Goal: Transaction & Acquisition: Book appointment/travel/reservation

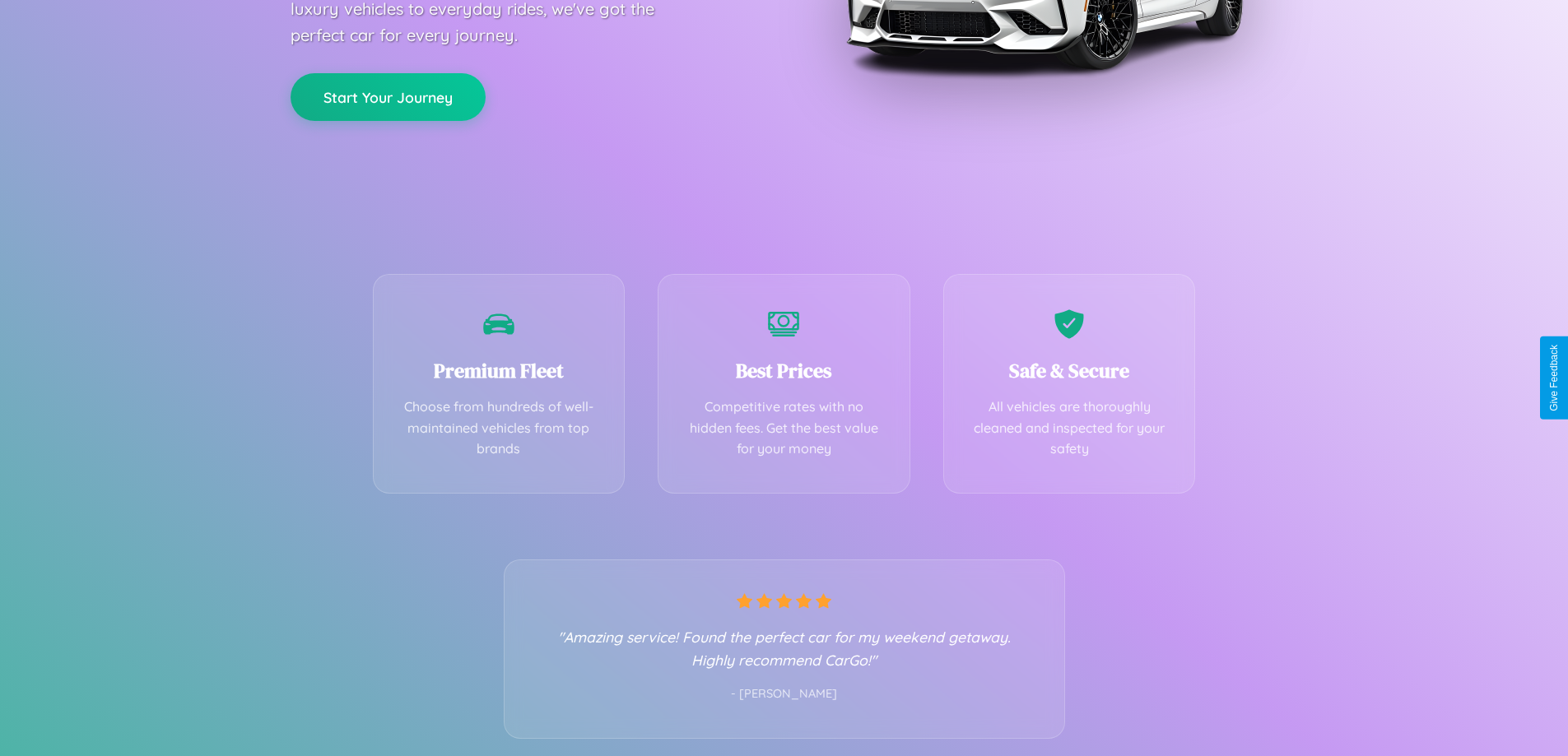
scroll to position [325, 0]
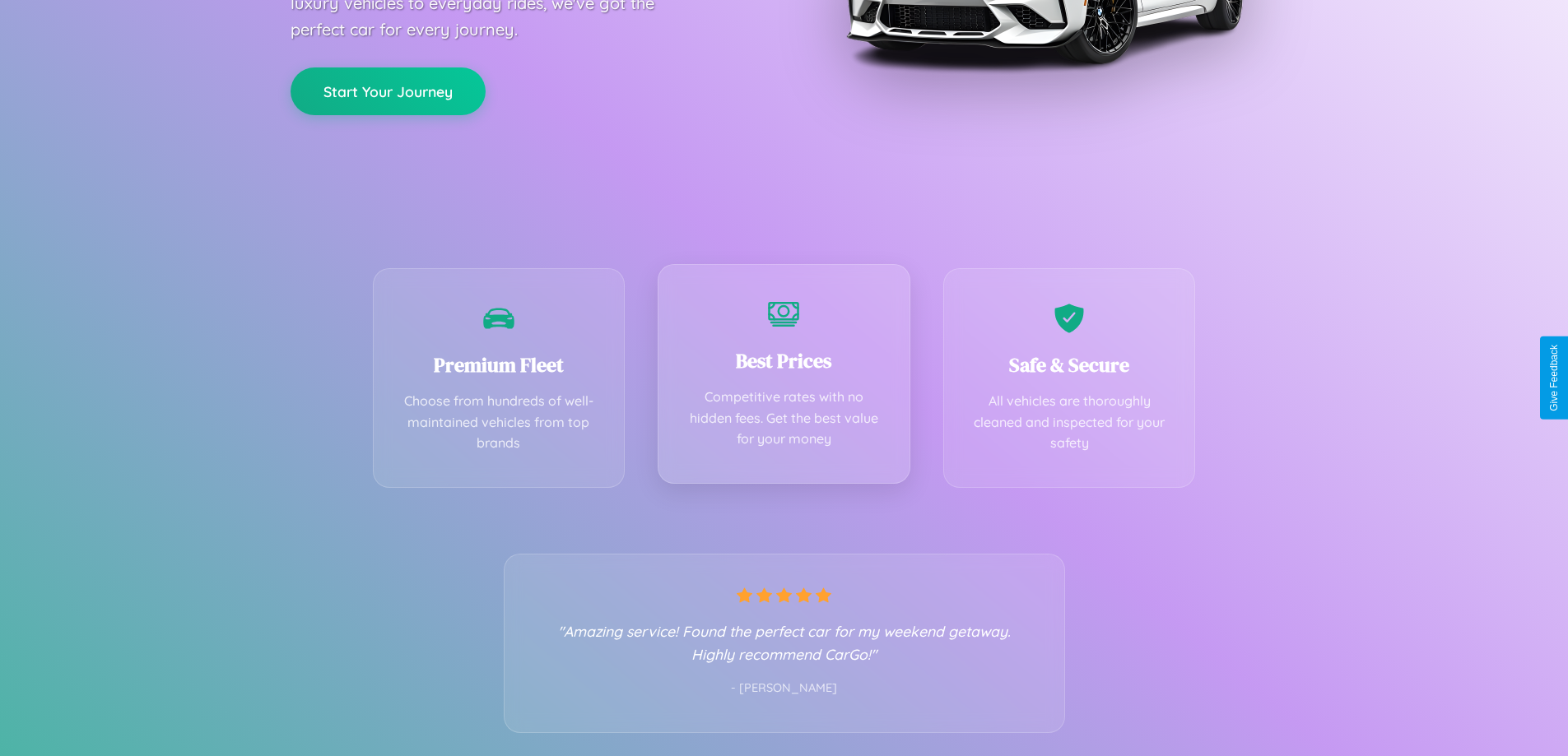
click at [784, 378] on div "Best Prices Competitive rates with no hidden fees. Get the best value for your …" at bounding box center [784, 374] width 253 height 220
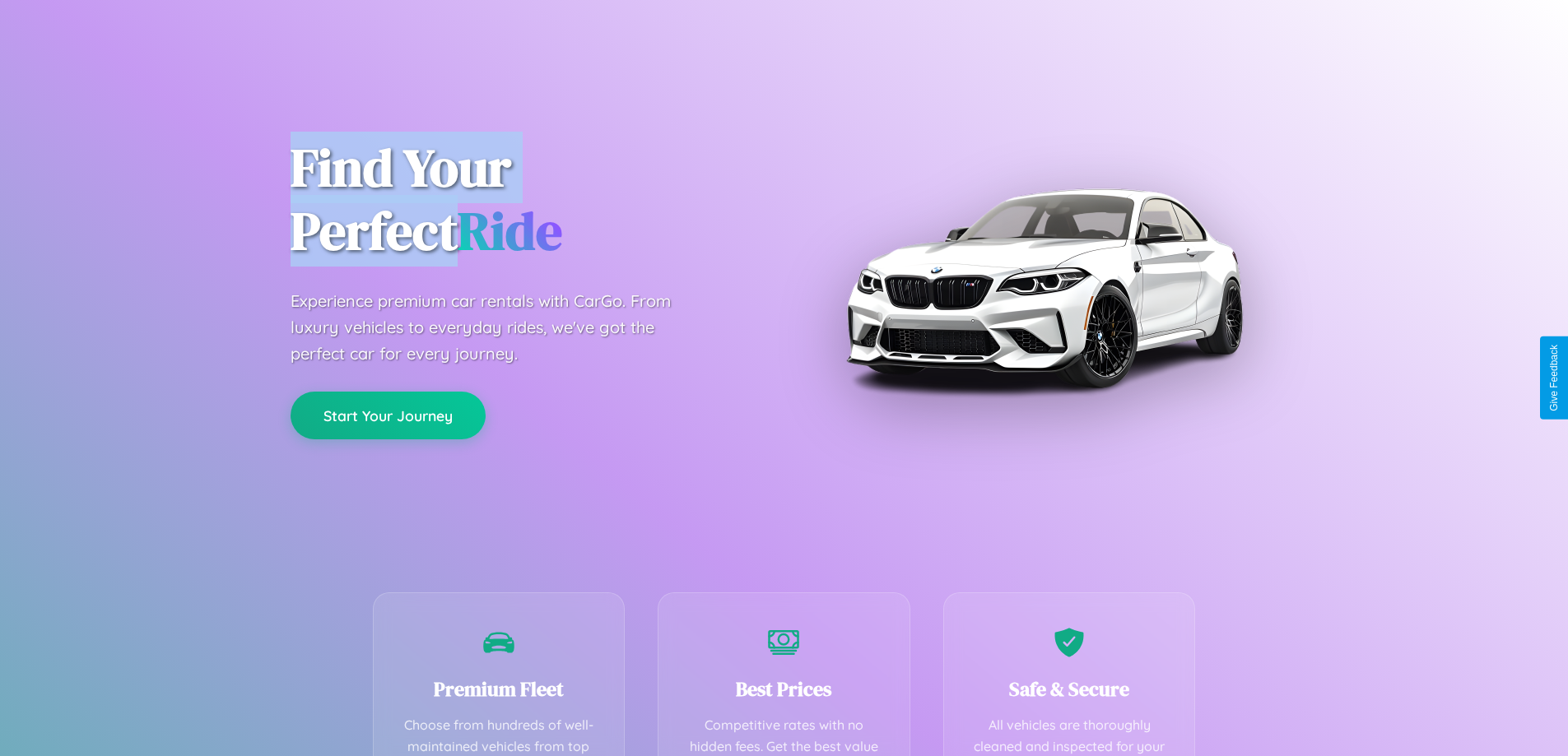
scroll to position [479, 0]
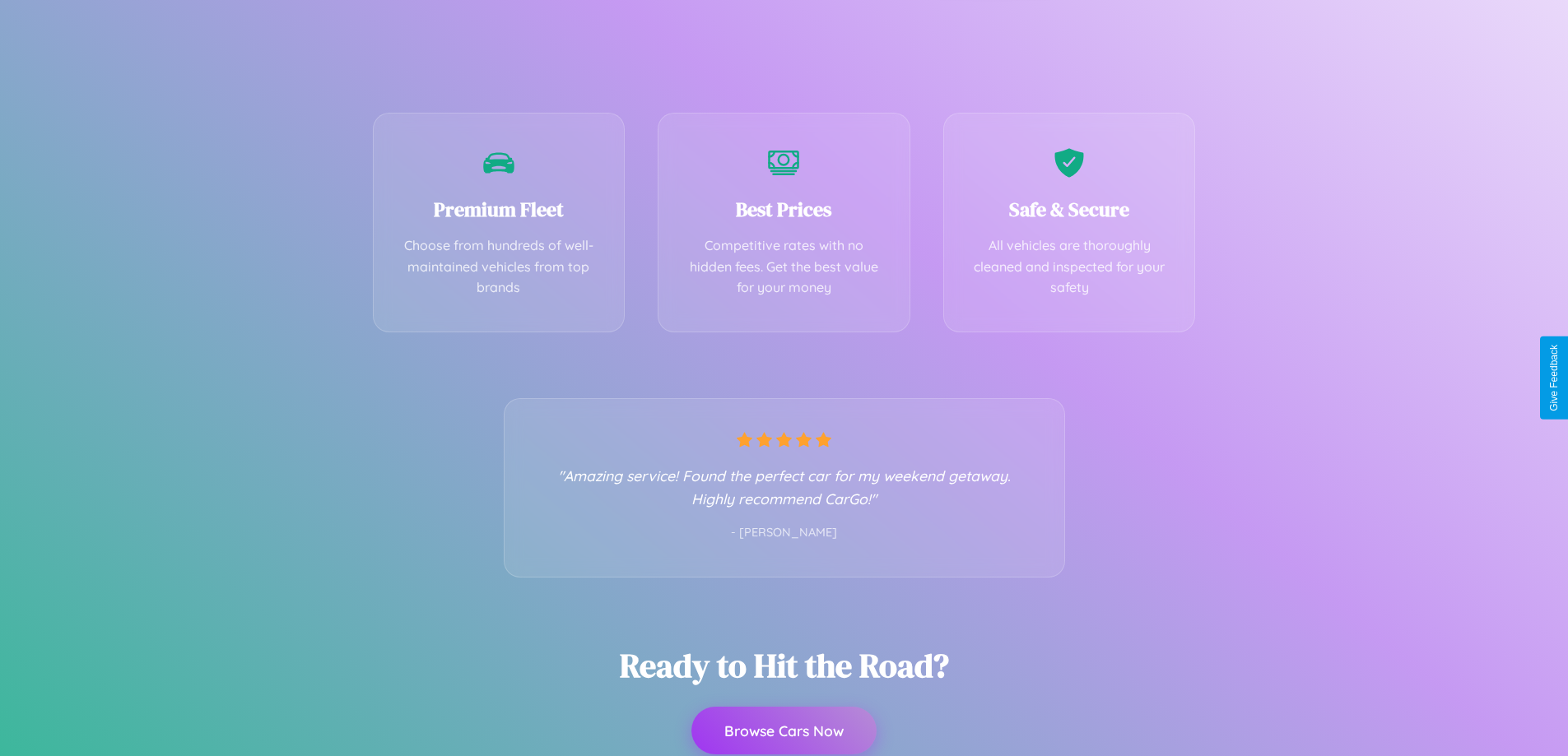
click at [784, 731] on button "Browse Cars Now" at bounding box center [784, 731] width 185 height 48
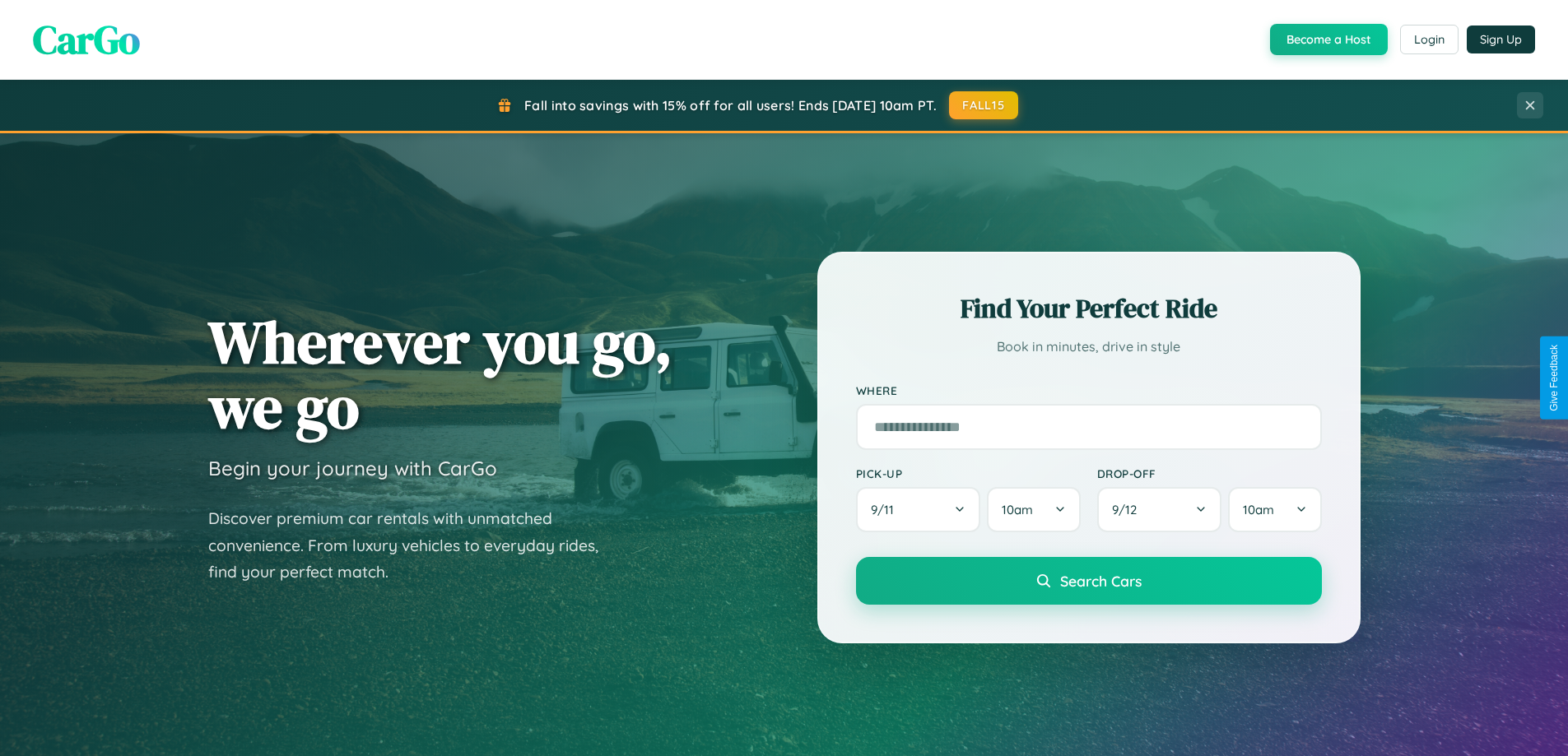
scroll to position [710, 0]
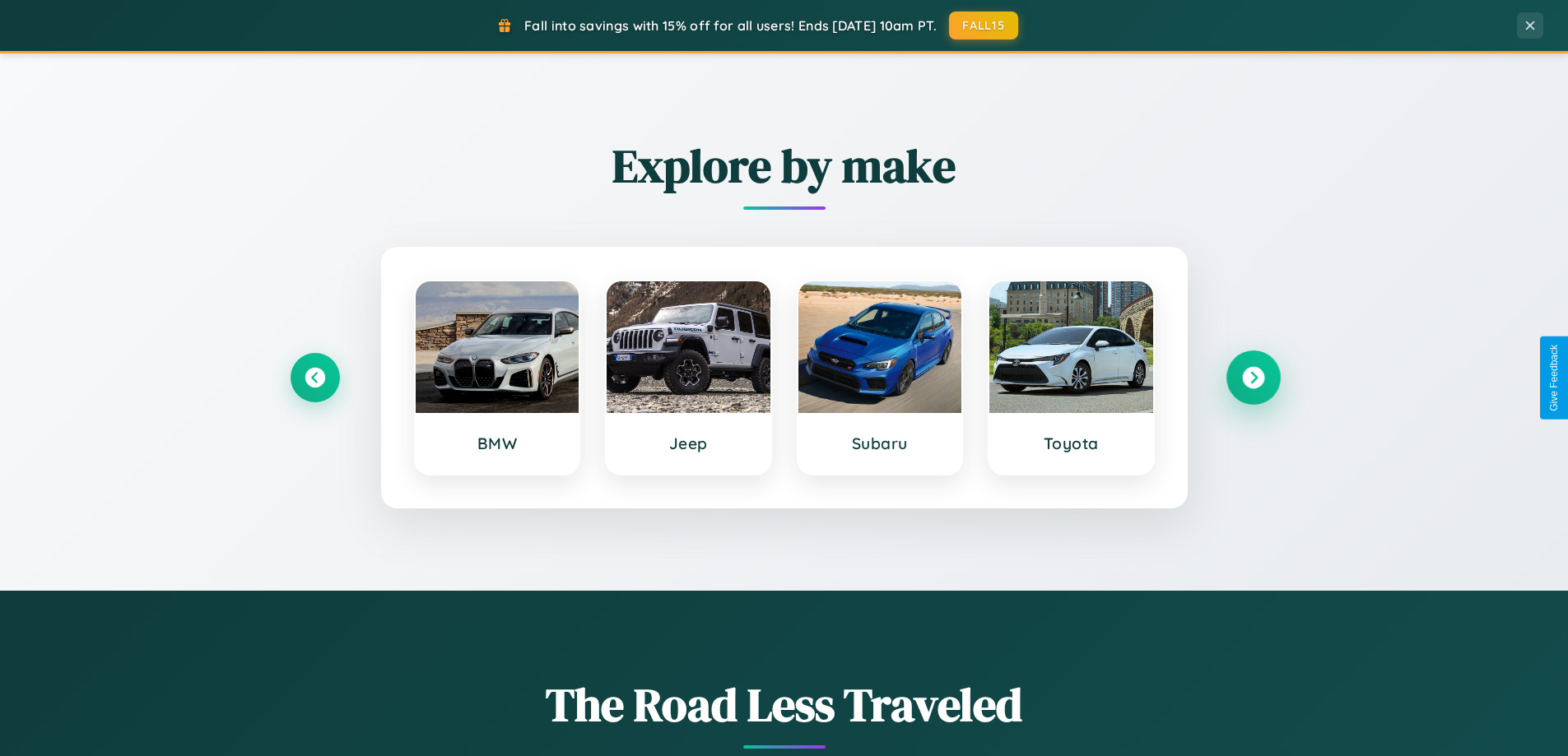
click at [1253, 378] on icon at bounding box center [1254, 378] width 23 height 23
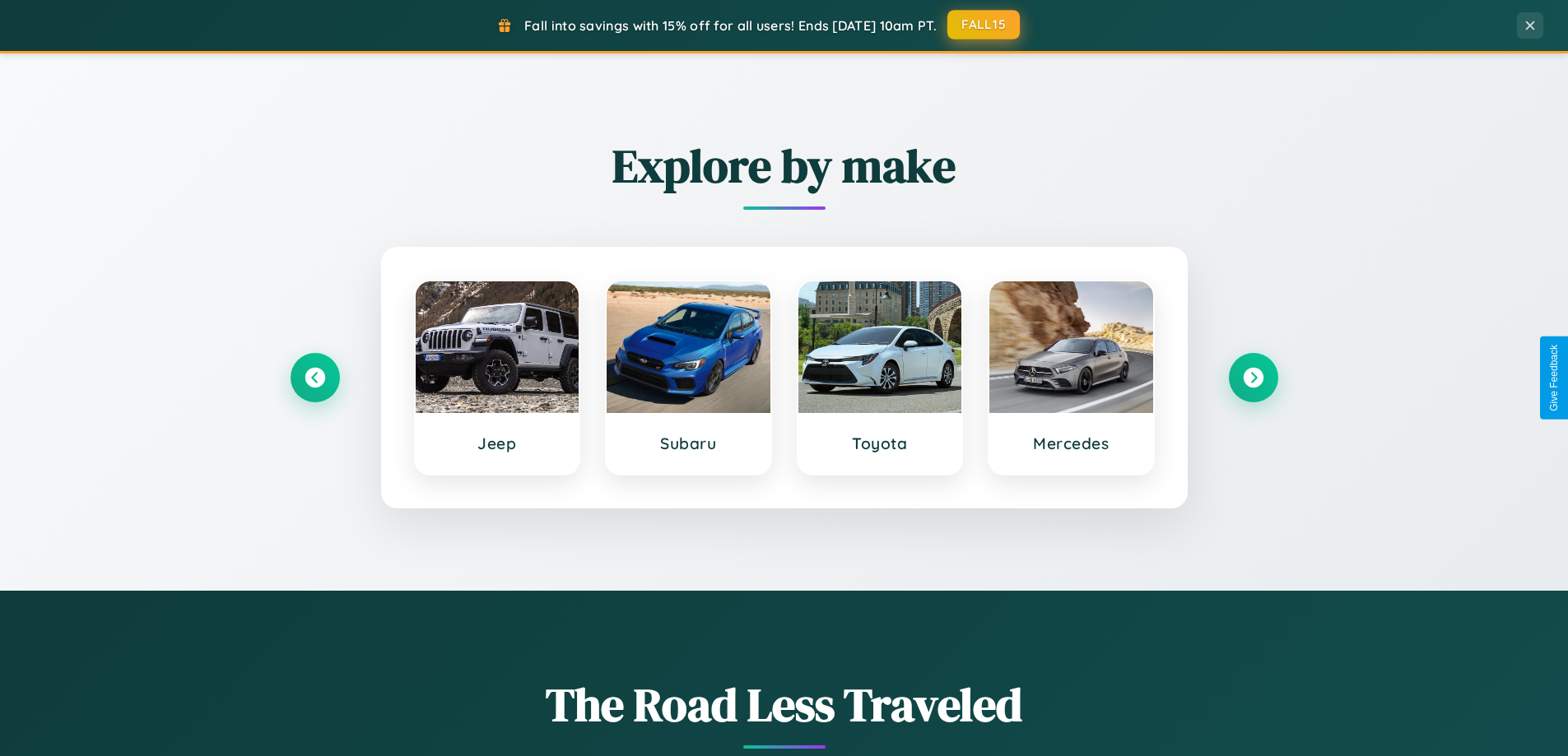
click at [985, 25] on button "FALL15" at bounding box center [984, 24] width 73 height 29
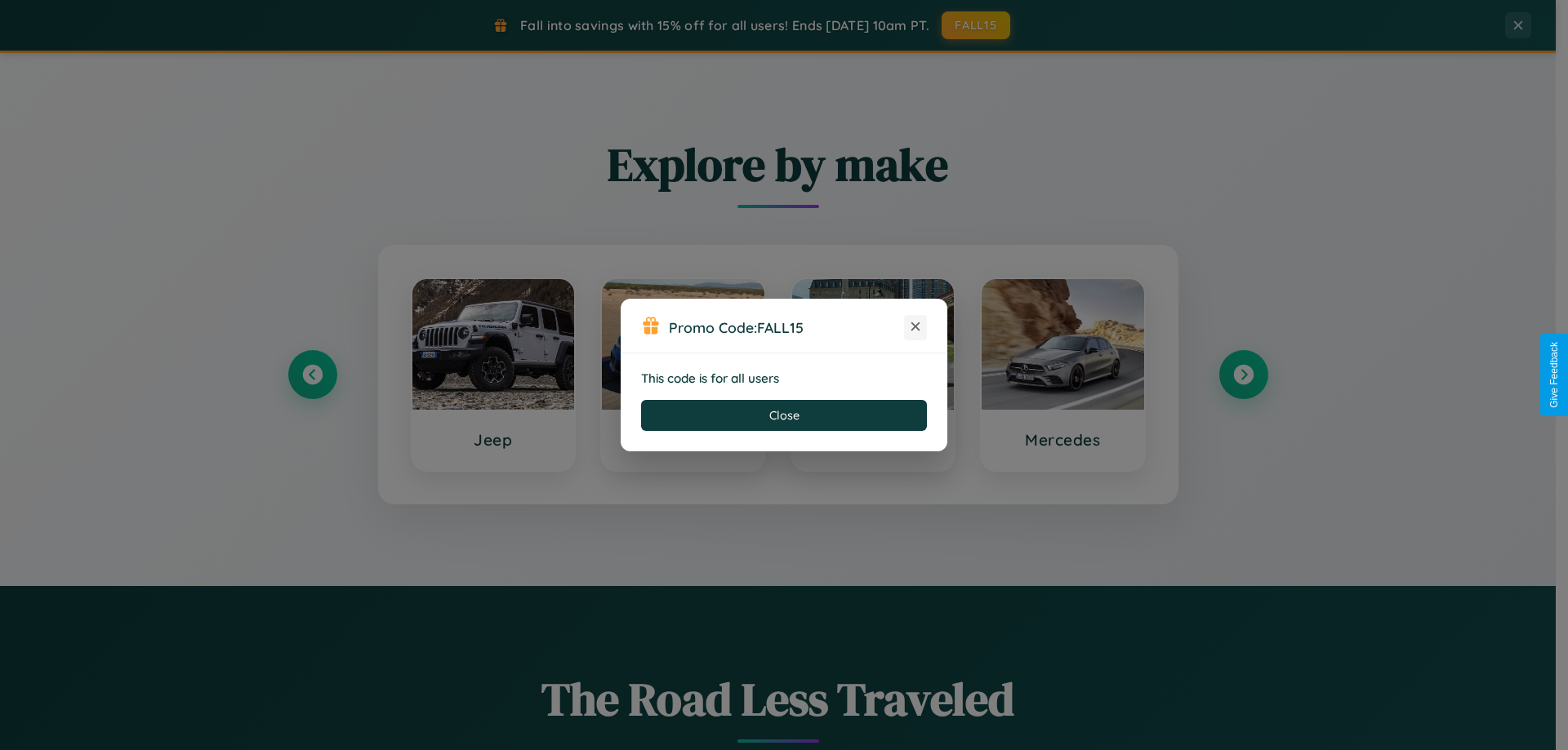
click at [915, 328] on icon at bounding box center [915, 326] width 16 height 16
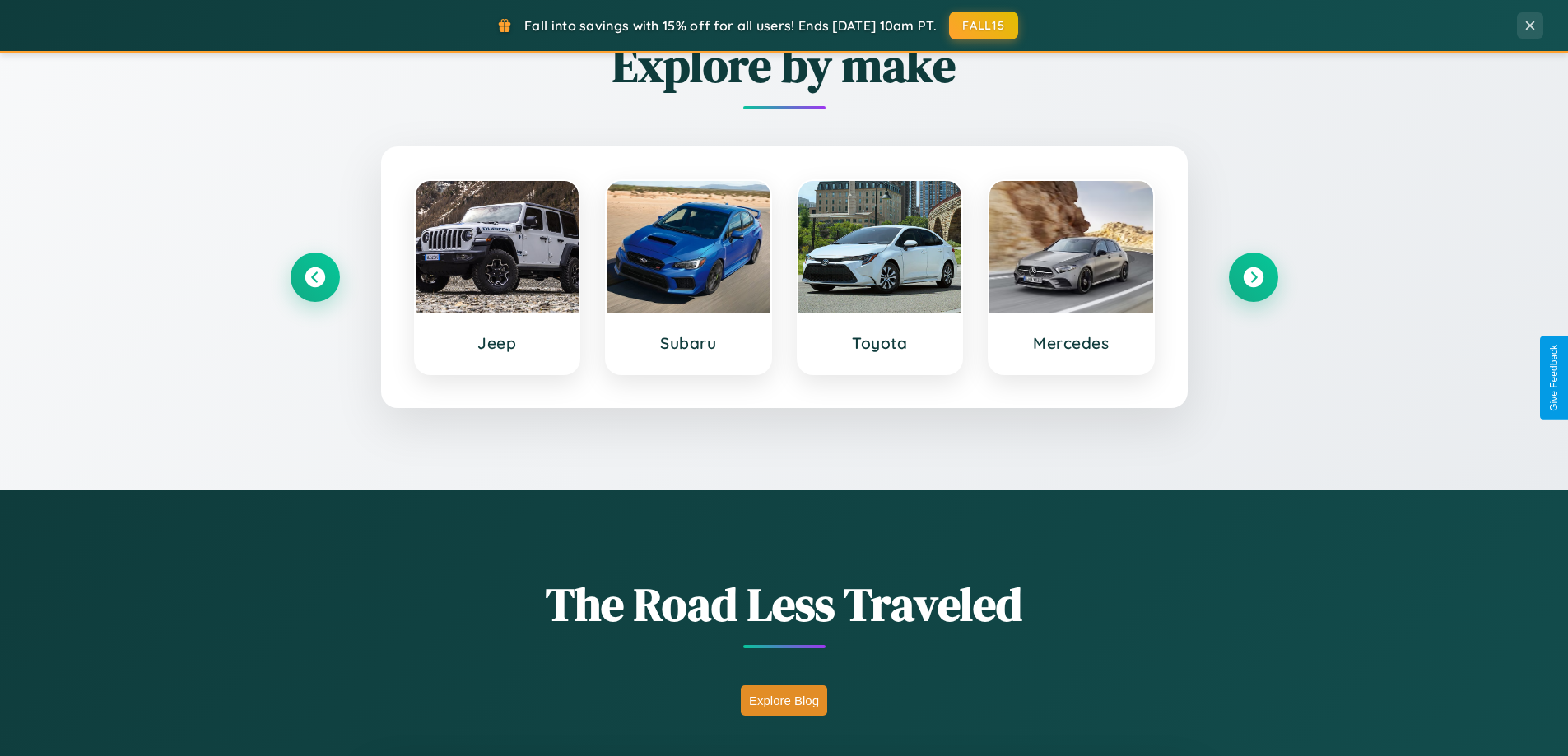
scroll to position [3167, 0]
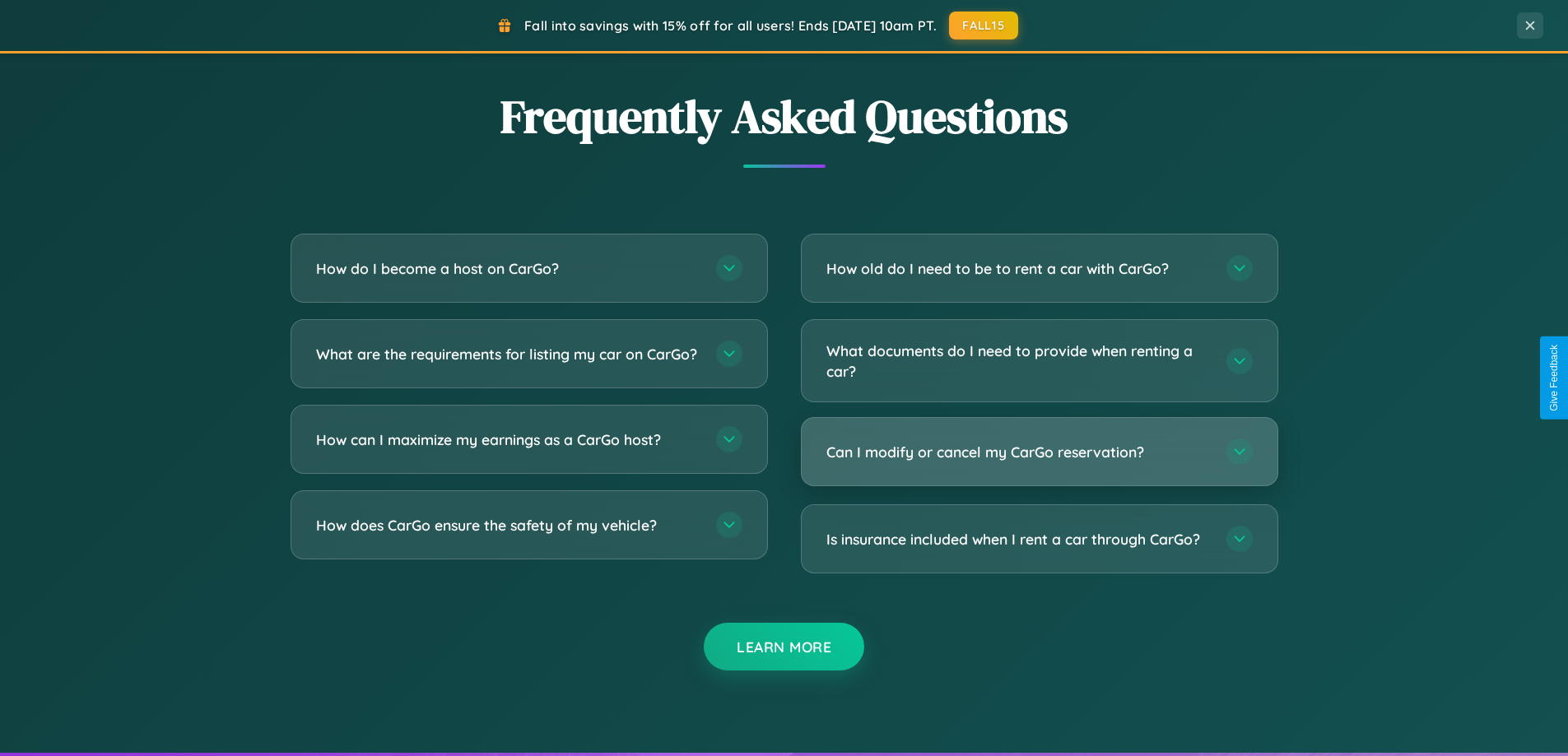
click at [1038, 452] on h3 "Can I modify or cancel my CarGo reservation?" at bounding box center [1018, 452] width 383 height 21
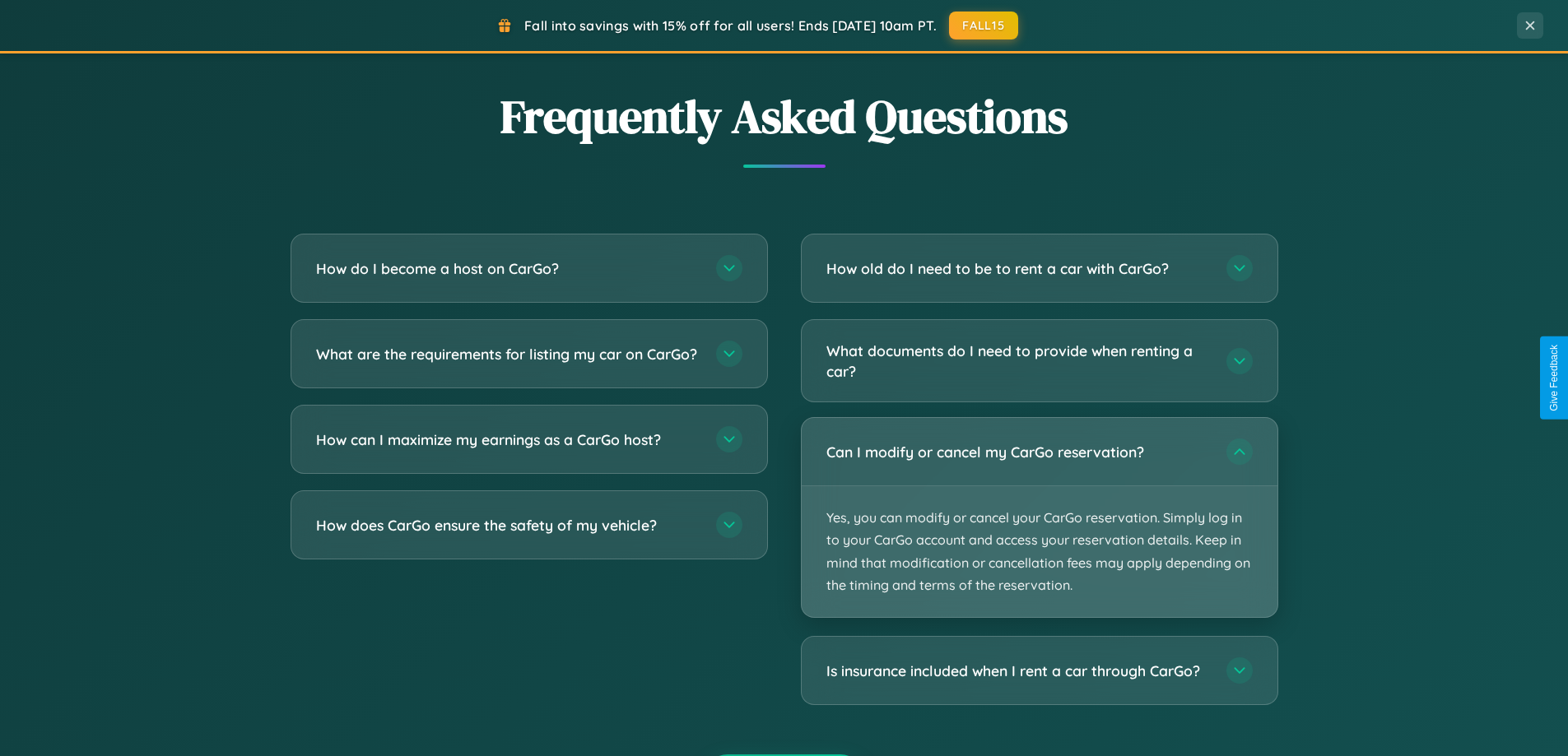
click at [1038, 517] on p "Yes, you can modify or cancel your CarGo reservation. Simply log in to your Car…" at bounding box center [1039, 551] width 476 height 131
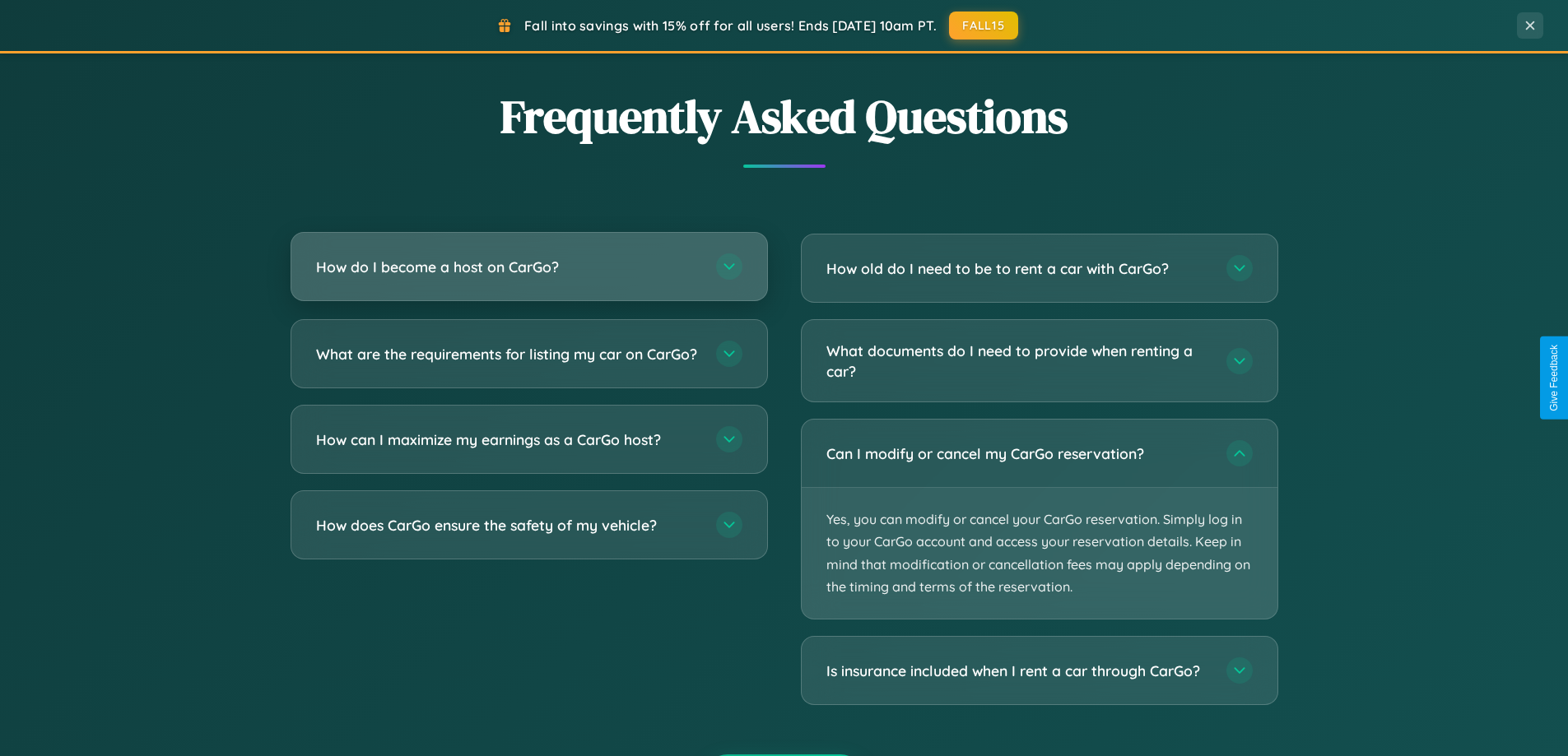
click at [529, 266] on h3 "How do I become a host on CarGo?" at bounding box center [508, 267] width 383 height 21
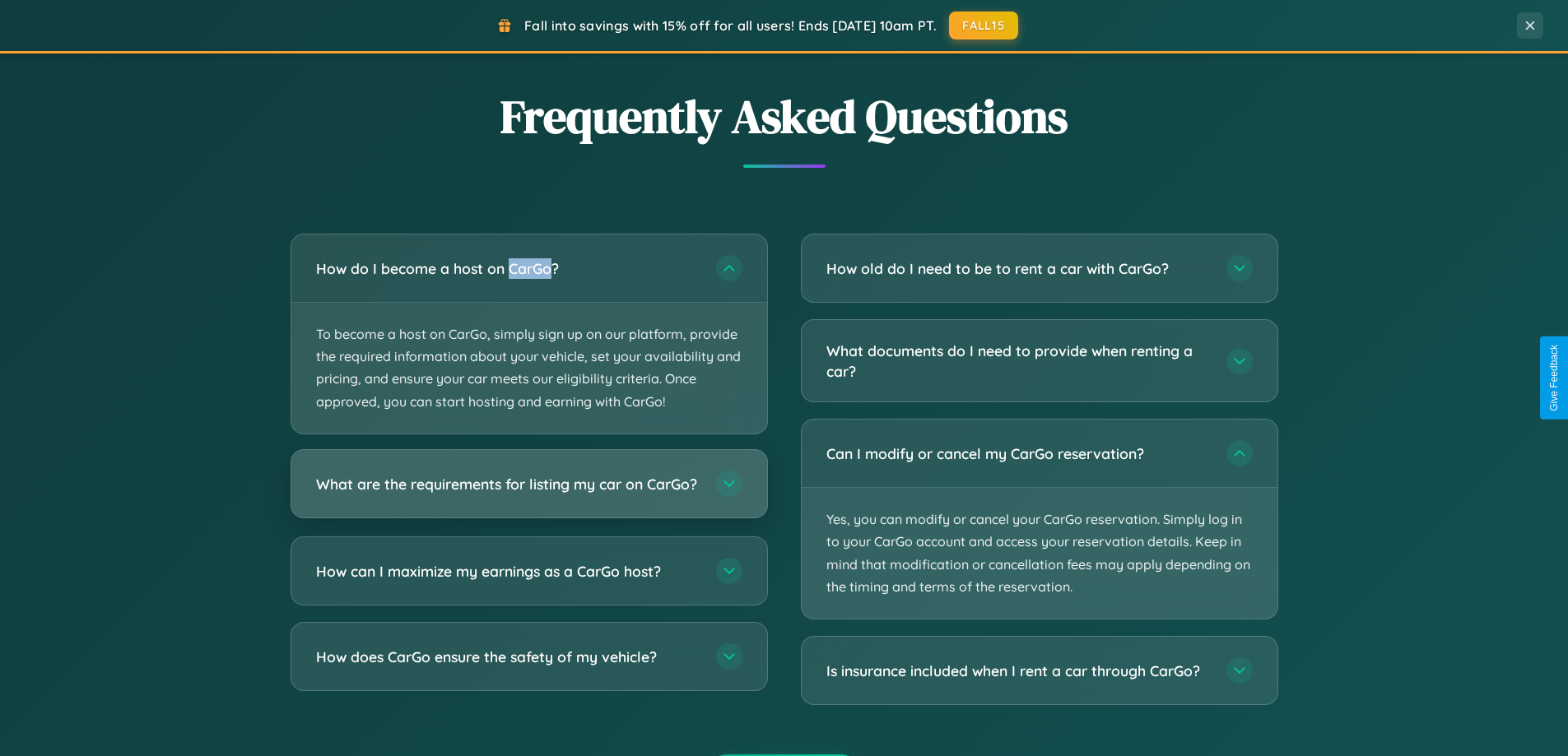
click at [529, 492] on h3 "What are the requirements for listing my car on CarGo?" at bounding box center [508, 483] width 383 height 21
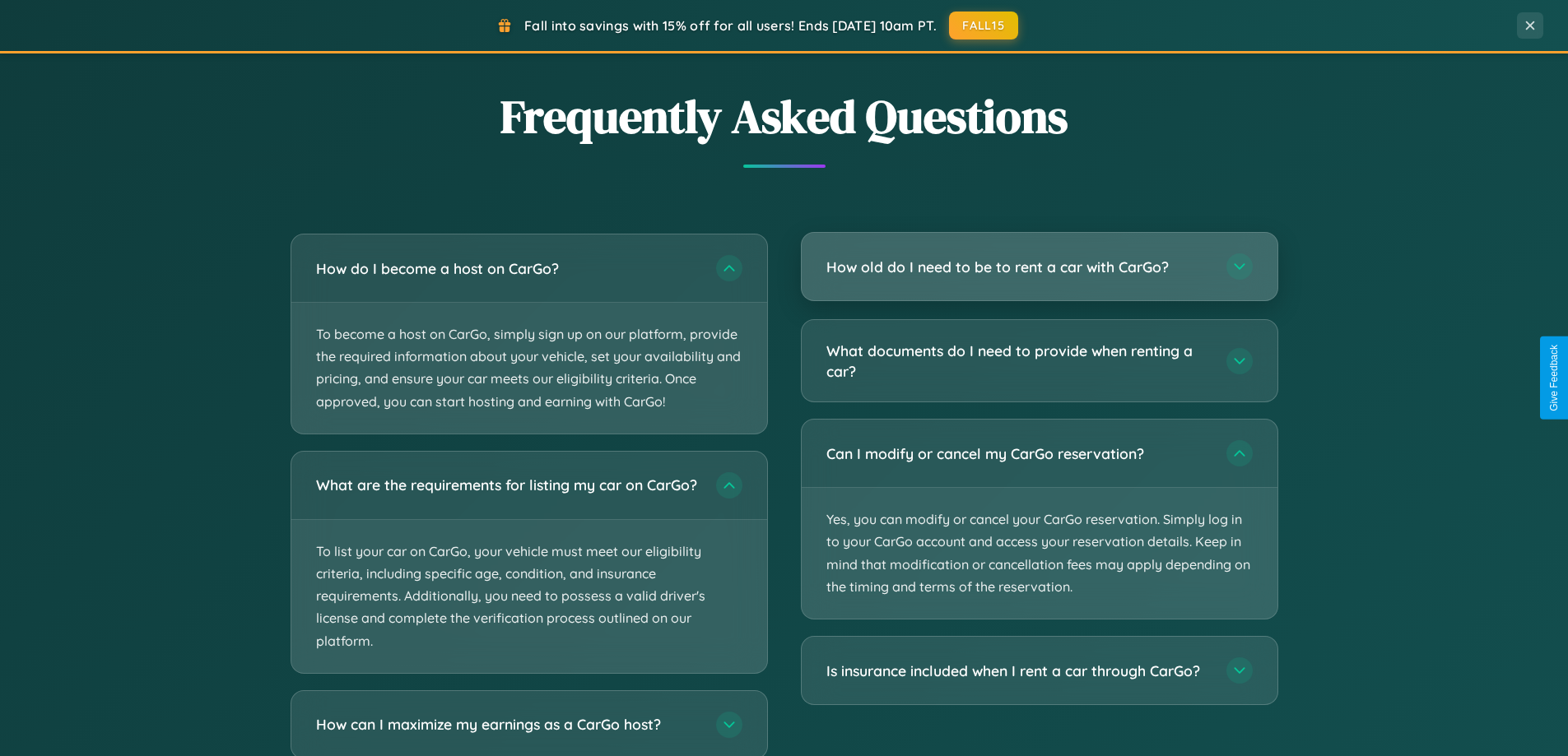
click at [1038, 268] on h3 "How old do I need to be to rent a car with CarGo?" at bounding box center [1018, 267] width 383 height 21
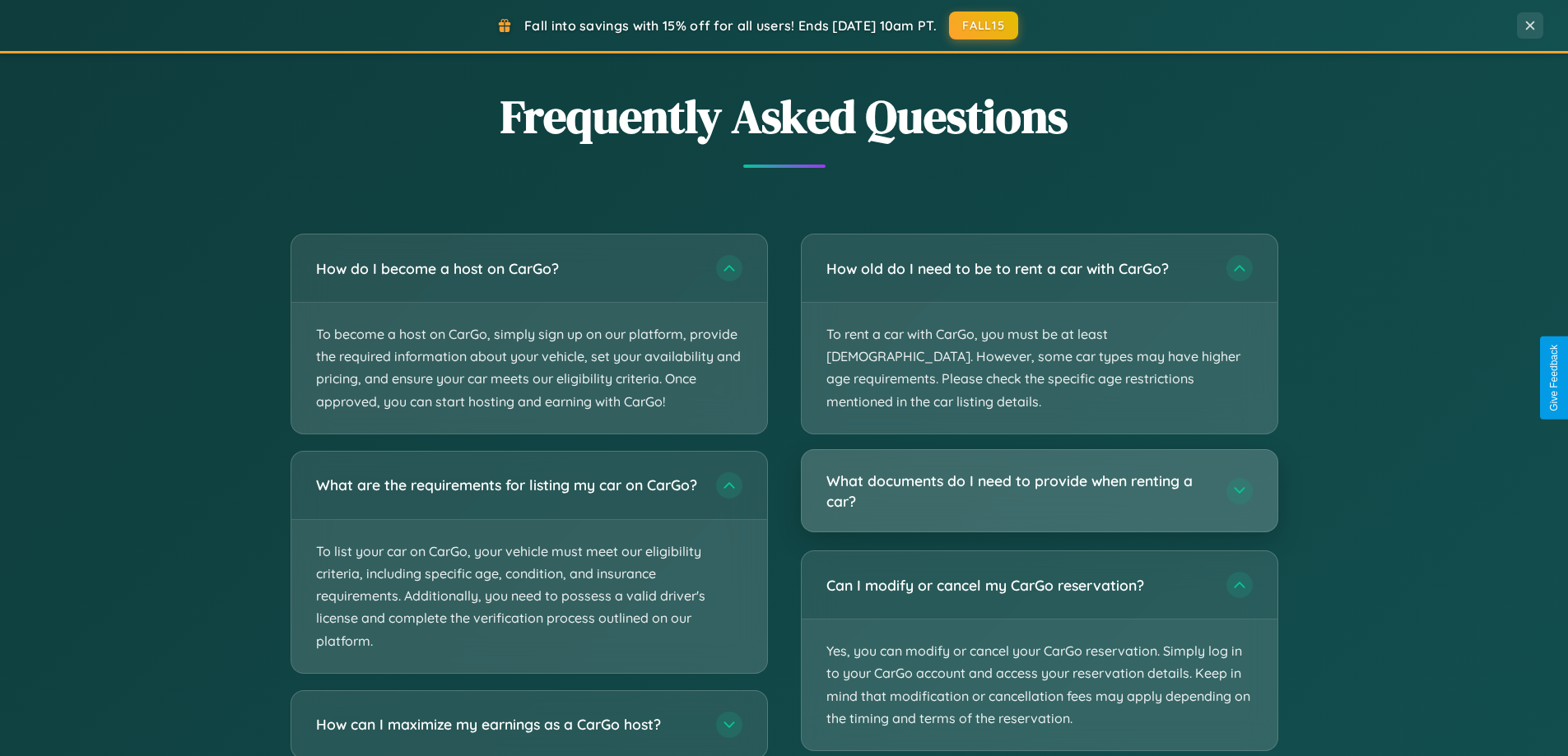
click at [1038, 471] on h3 "What documents do I need to provide when renting a car?" at bounding box center [1018, 491] width 383 height 41
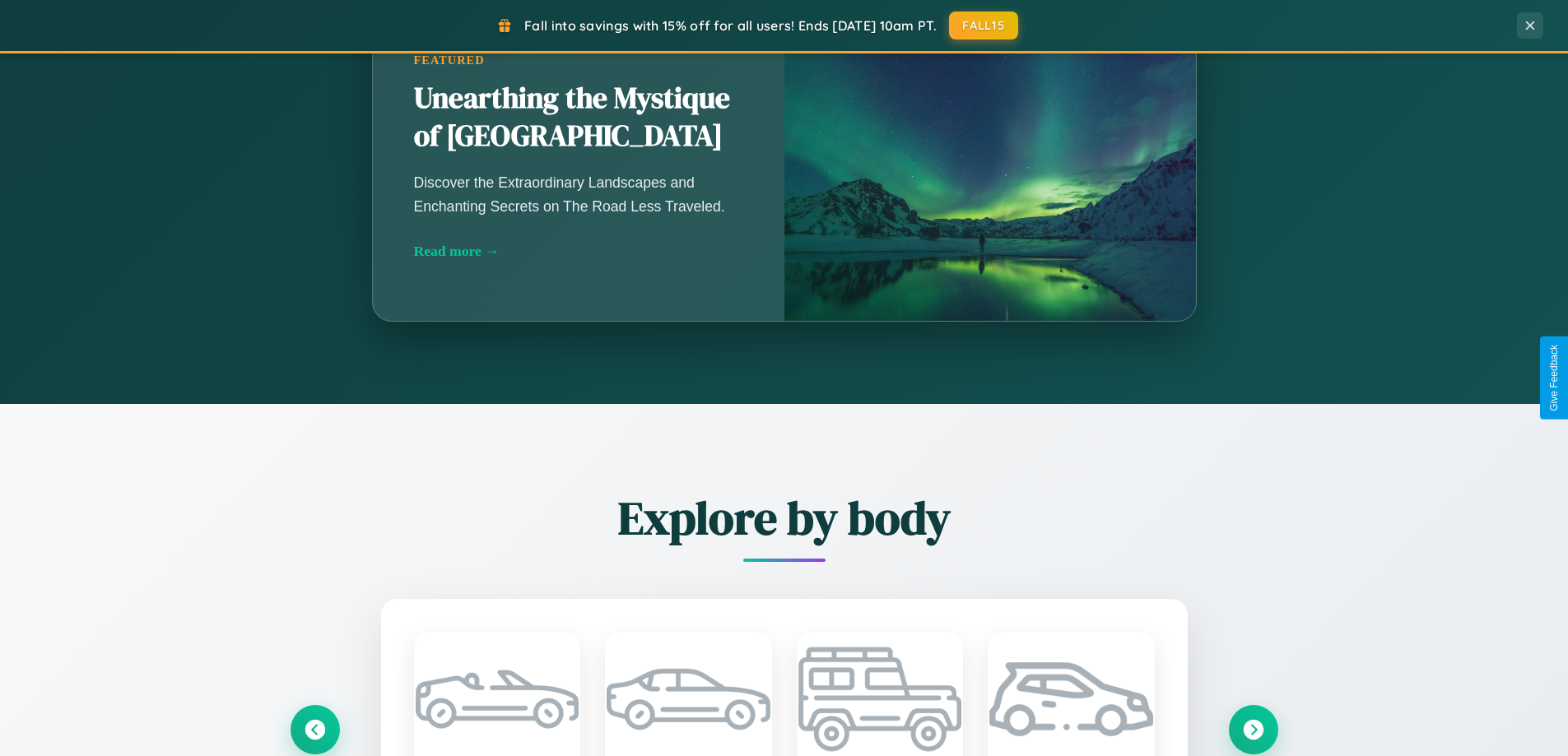
scroll to position [1449, 0]
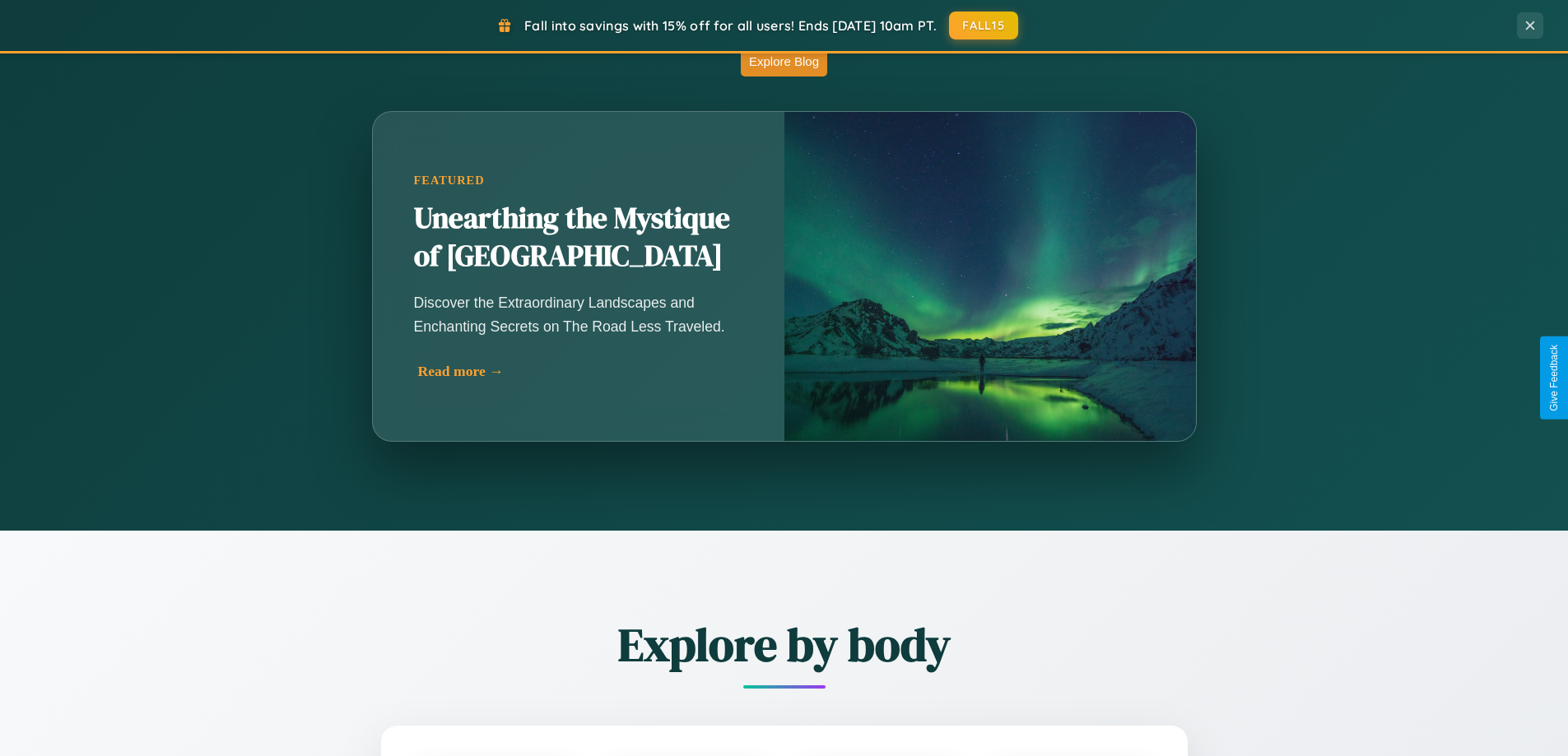
click at [582, 371] on div "Read more →" at bounding box center [582, 372] width 329 height 17
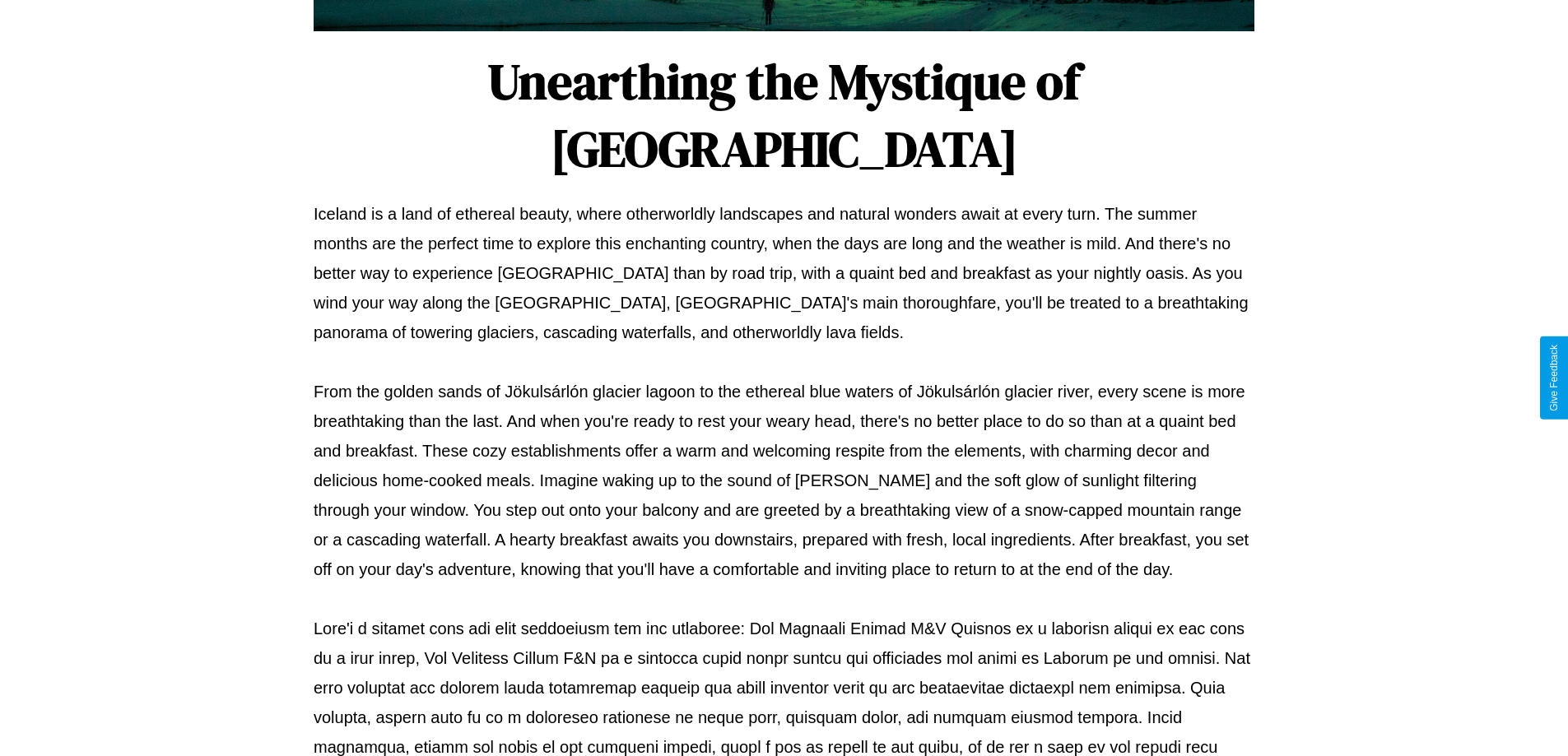
scroll to position [532, 0]
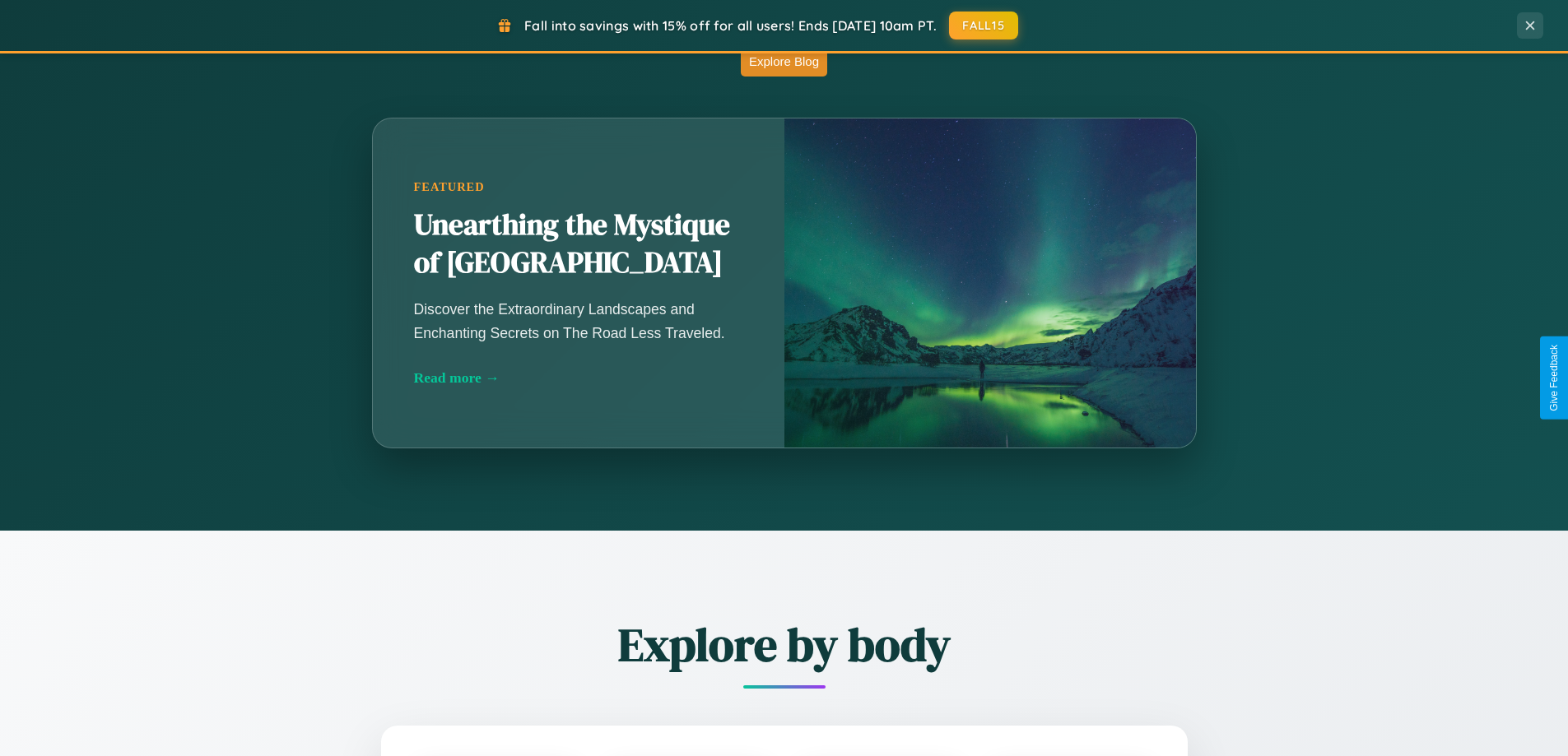
scroll to position [2644, 0]
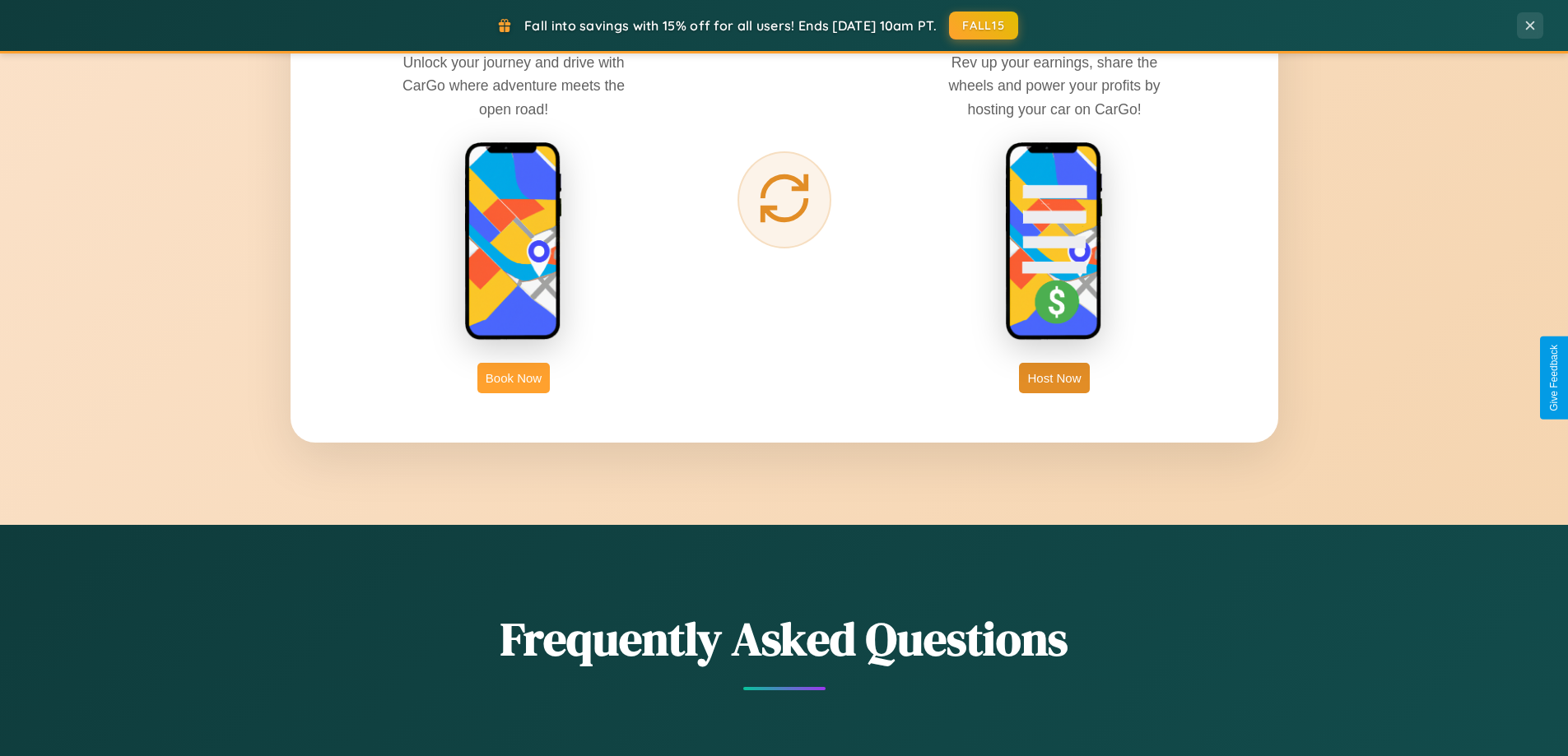
click at [514, 378] on button "Book Now" at bounding box center [514, 378] width 73 height 30
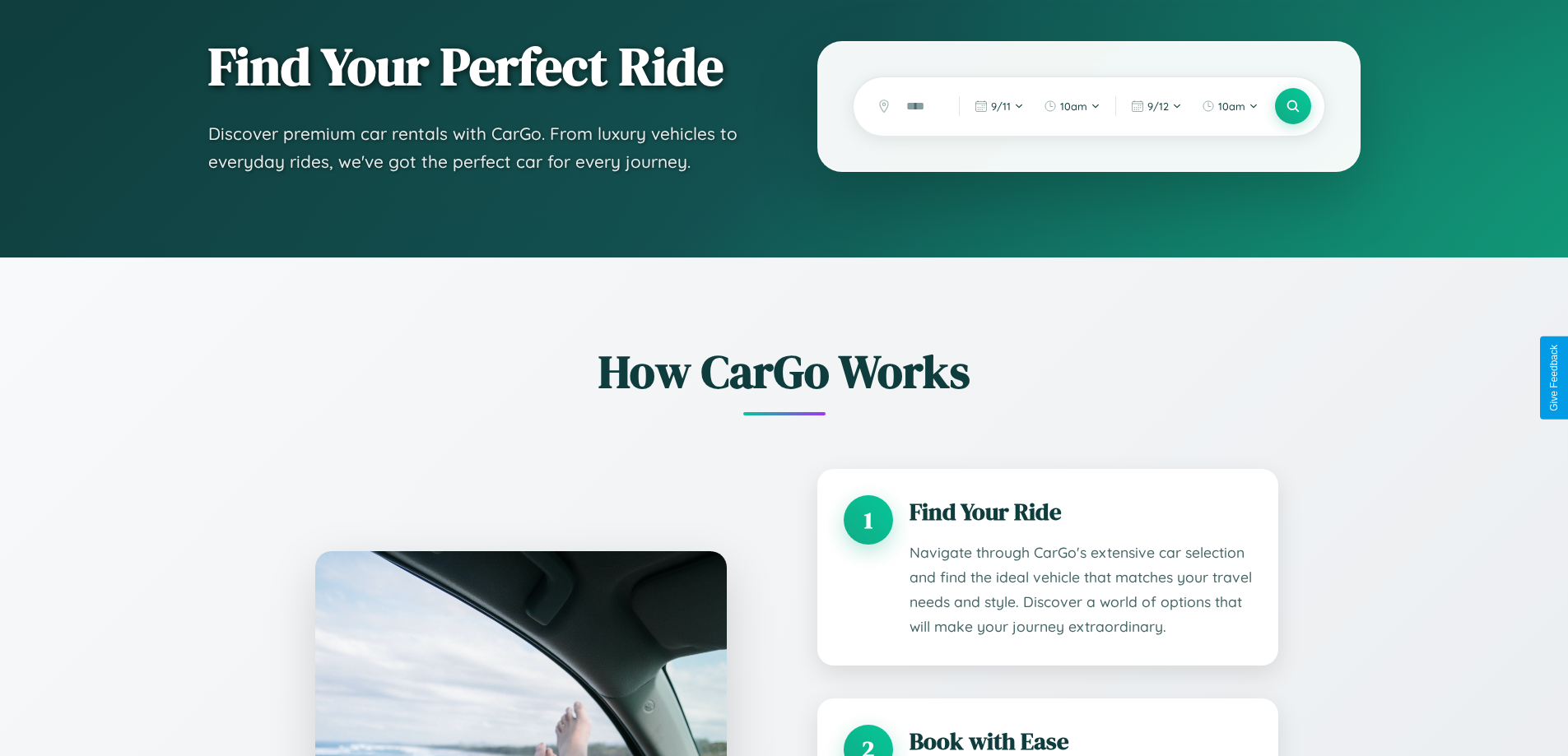
scroll to position [1365, 0]
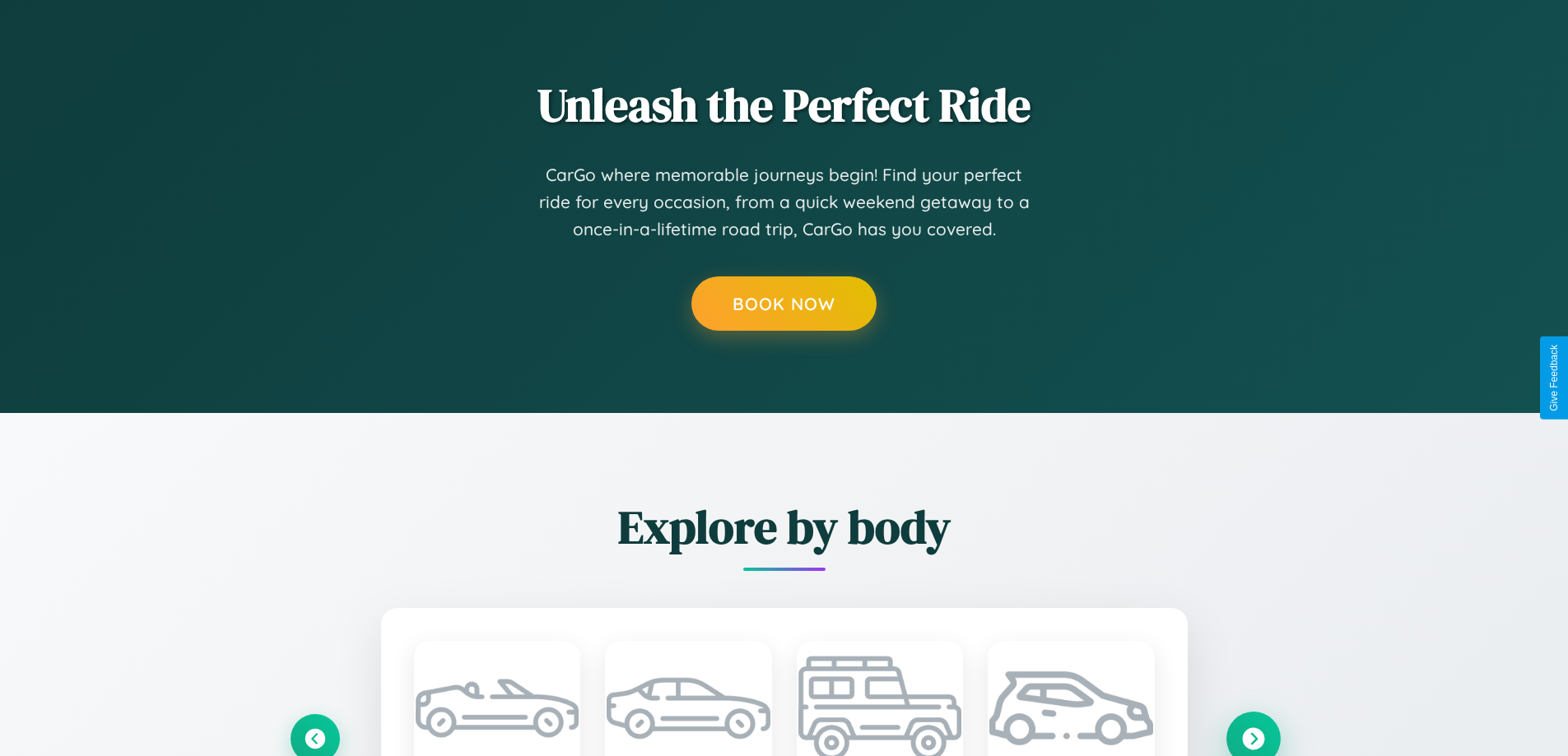
click at [1253, 734] on icon at bounding box center [1253, 738] width 27 height 27
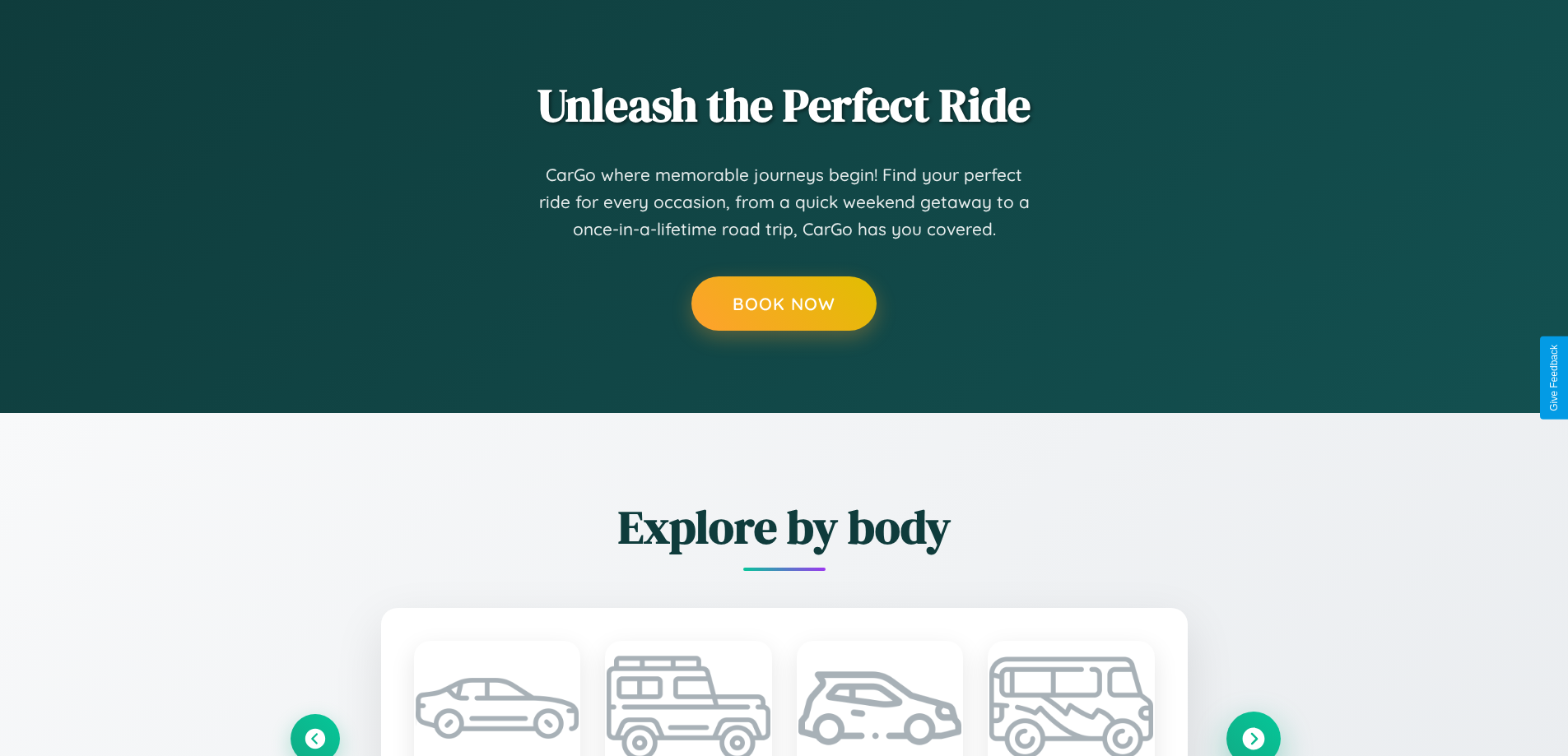
click at [1253, 733] on icon at bounding box center [1254, 739] width 23 height 23
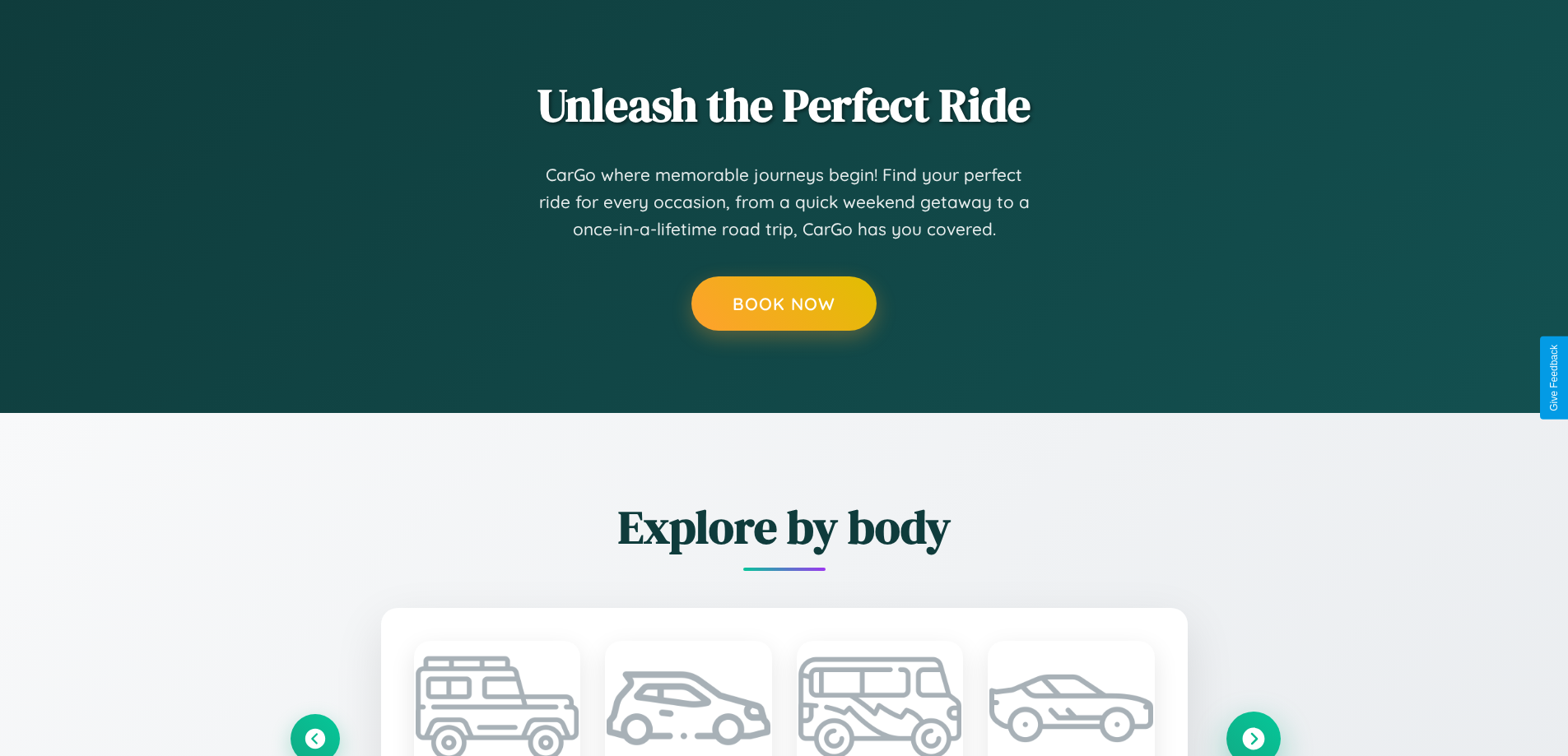
click at [1253, 733] on icon at bounding box center [1254, 739] width 23 height 23
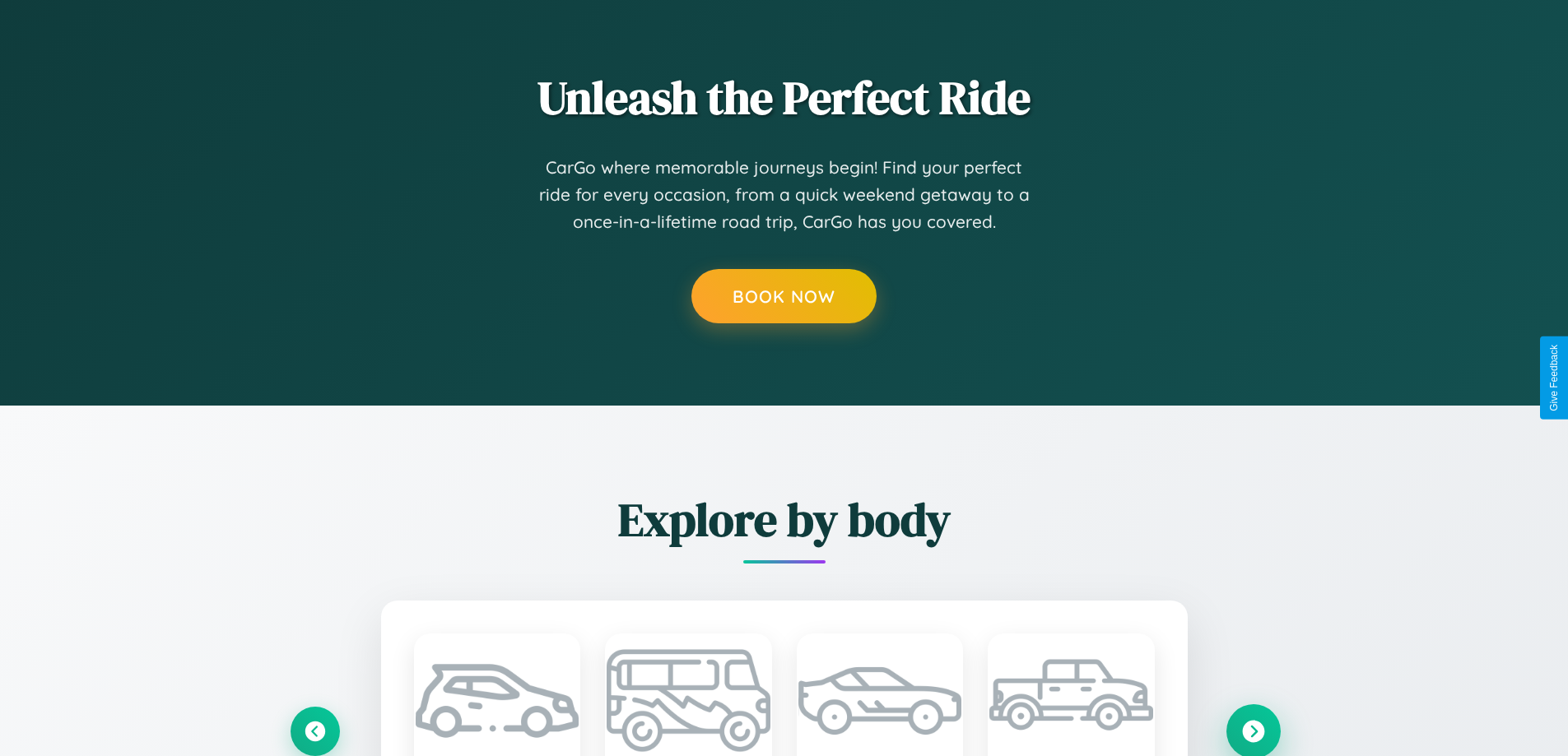
scroll to position [1371, 0]
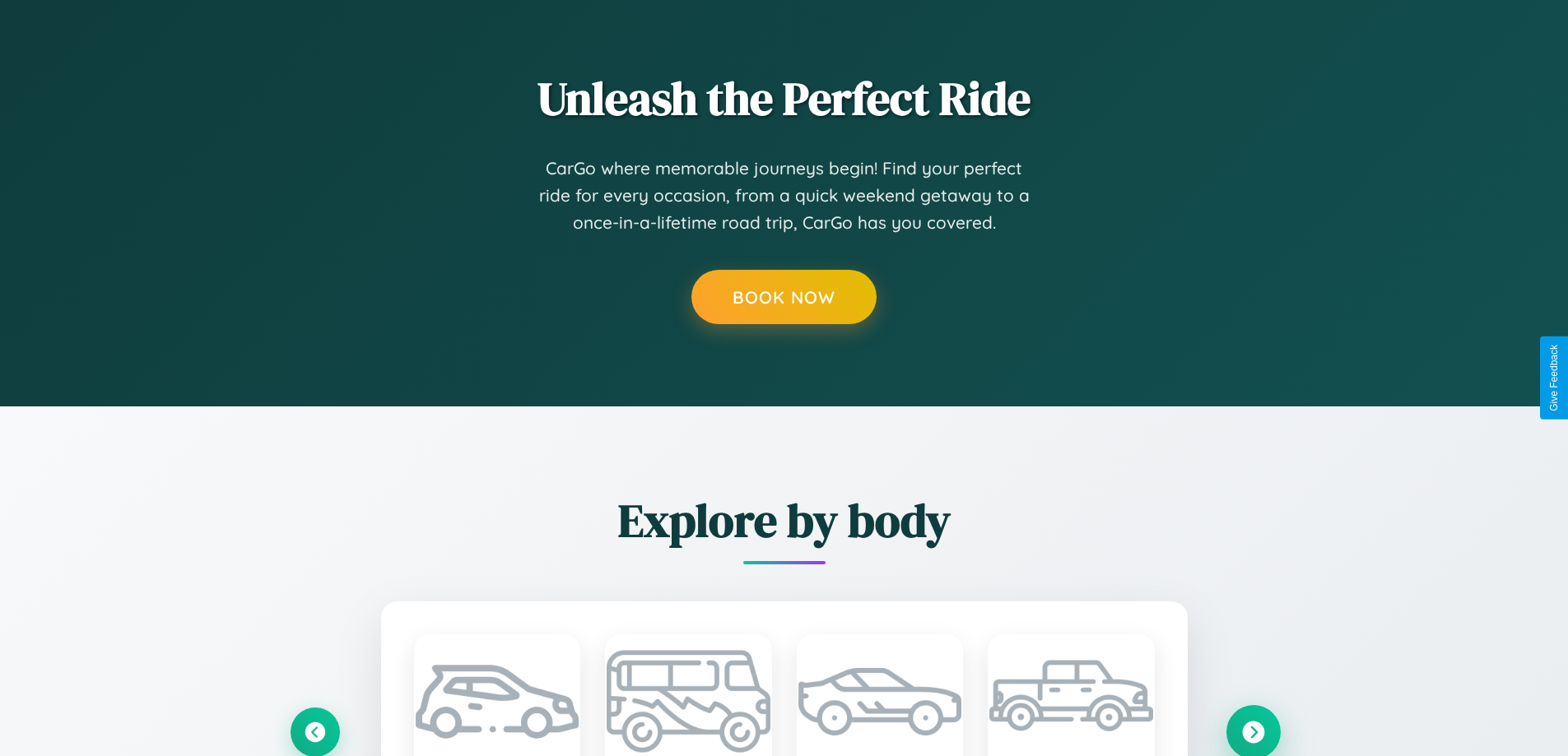
click at [1253, 731] on icon at bounding box center [1254, 732] width 23 height 23
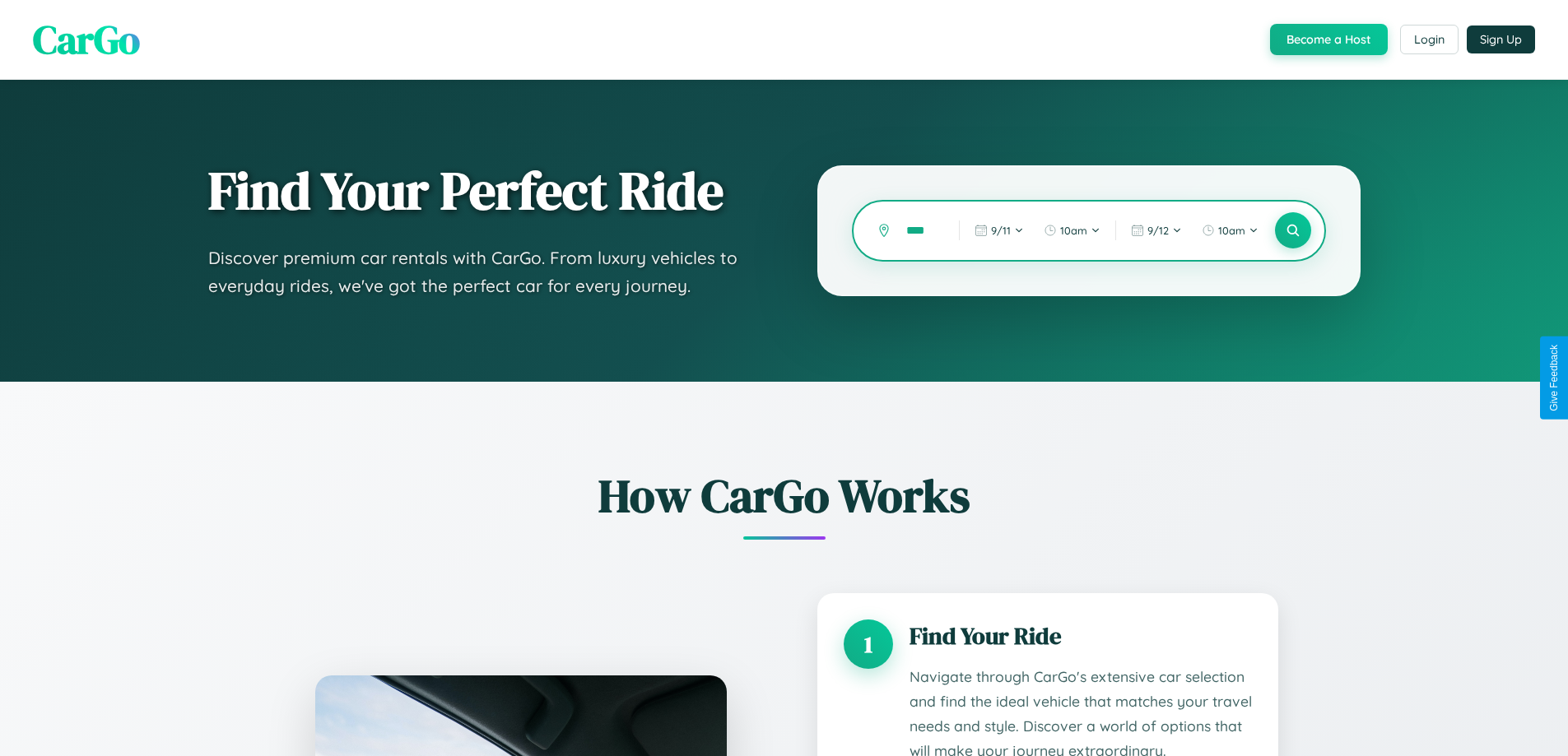
scroll to position [1371, 0]
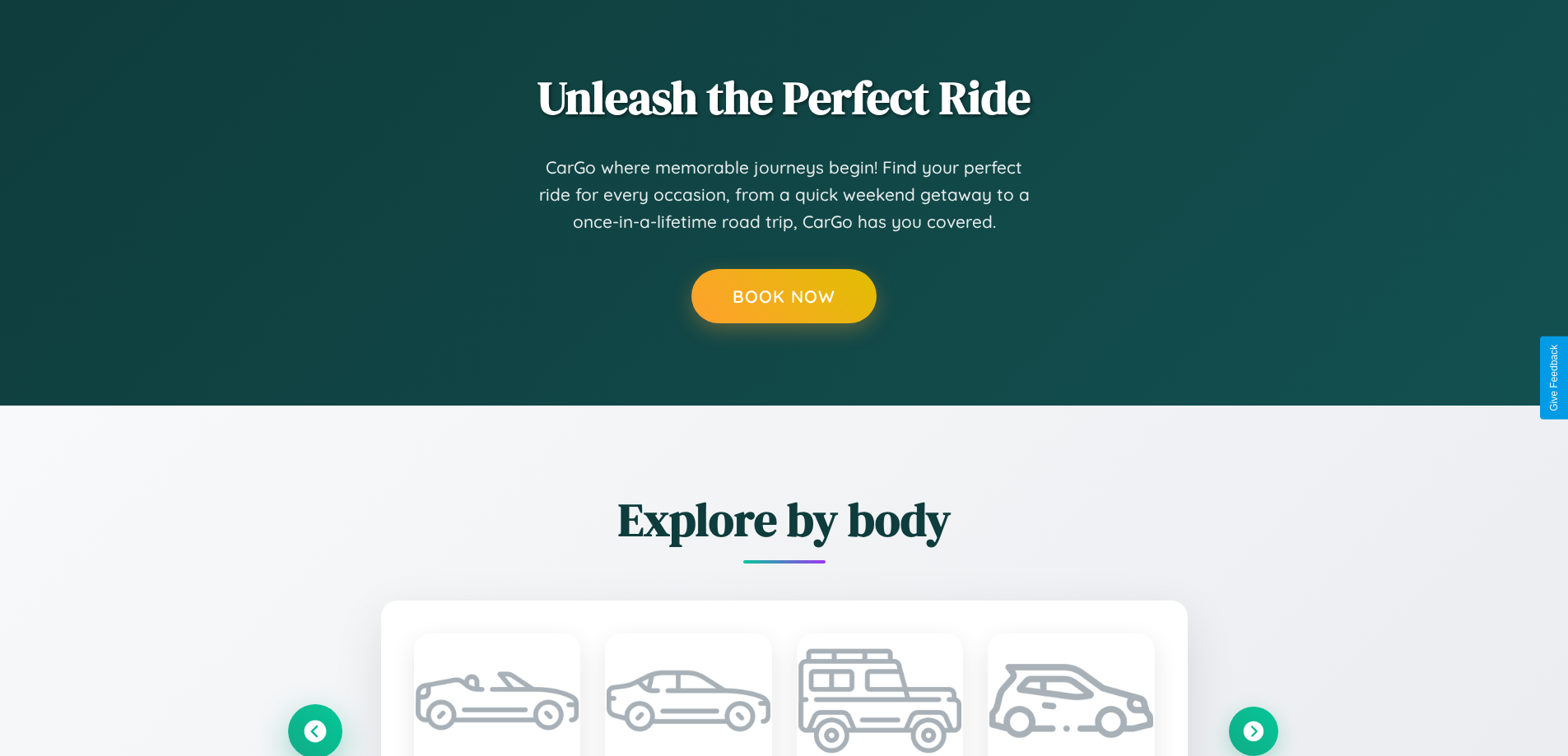
type input "****"
click at [314, 731] on icon at bounding box center [315, 731] width 23 height 23
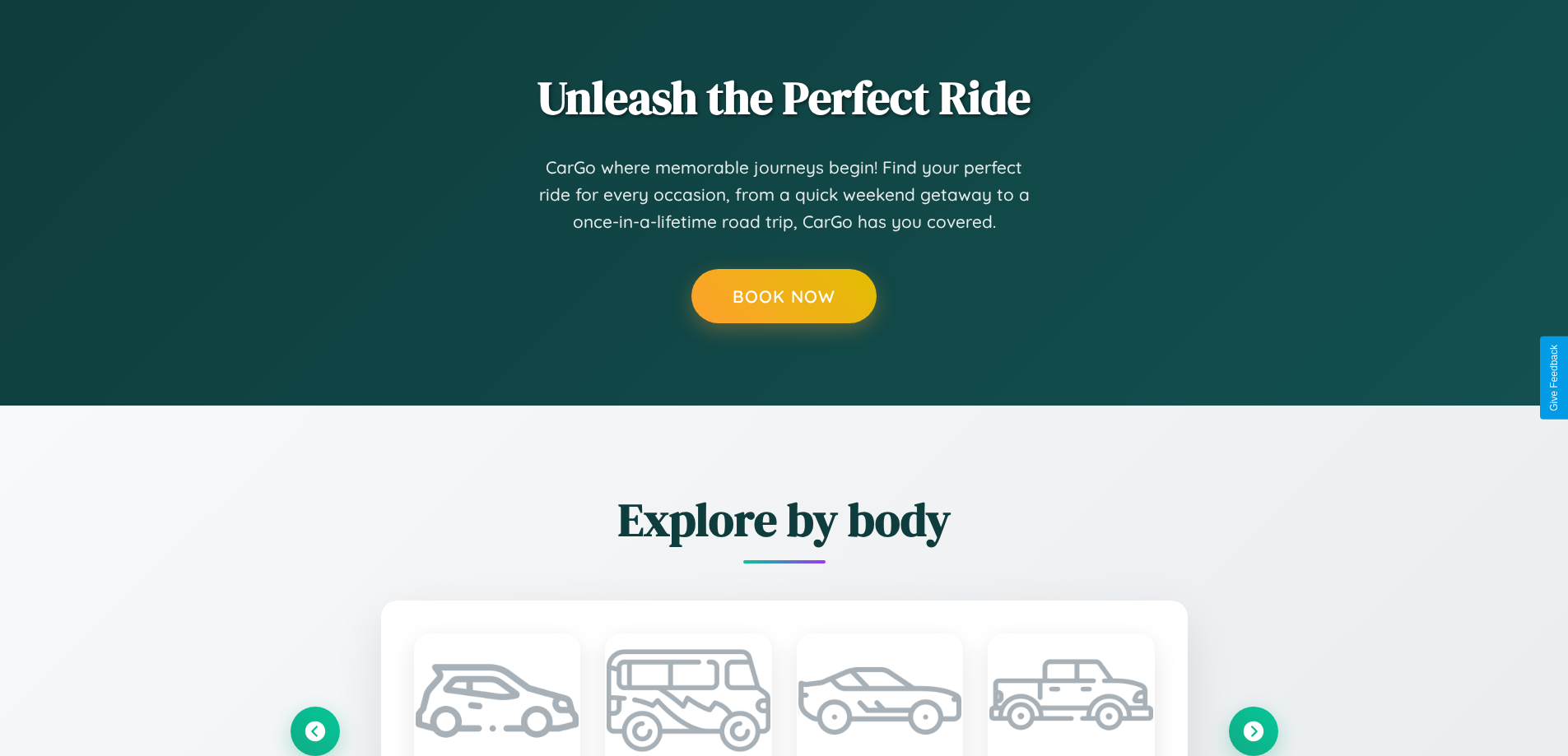
scroll to position [0, 0]
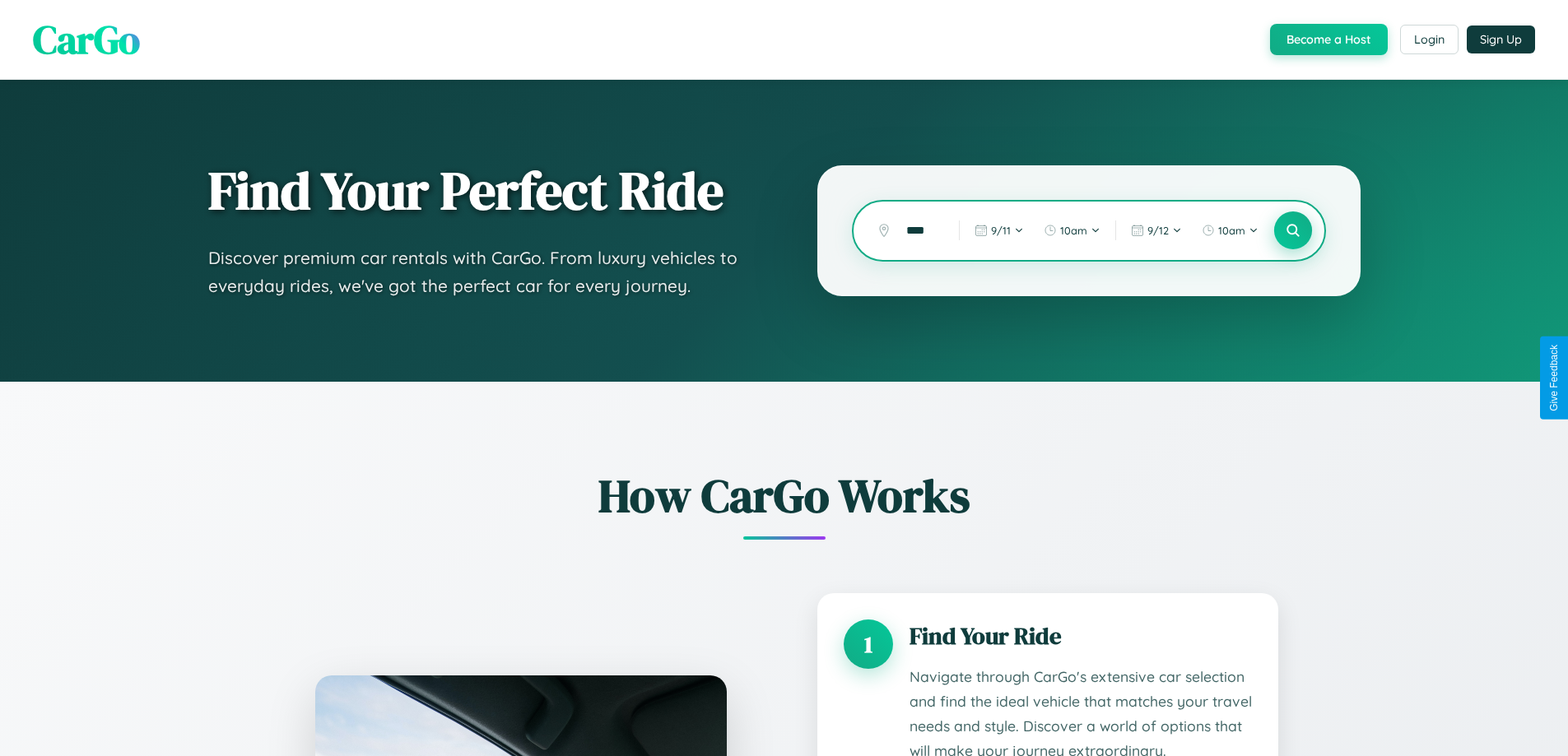
click at [1292, 230] on icon at bounding box center [1292, 230] width 16 height 16
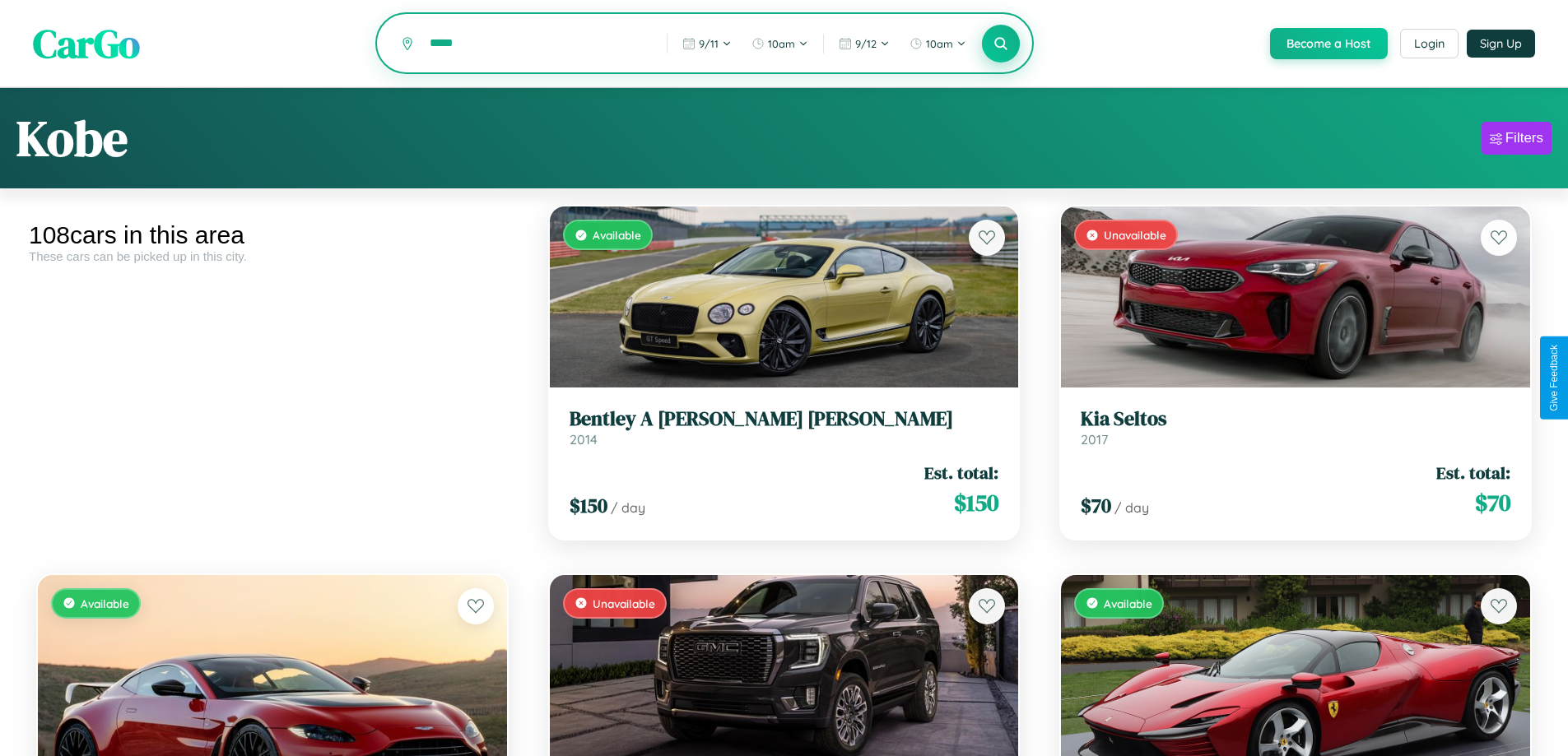
type input "*****"
click at [1000, 44] on icon at bounding box center [1001, 42] width 16 height 16
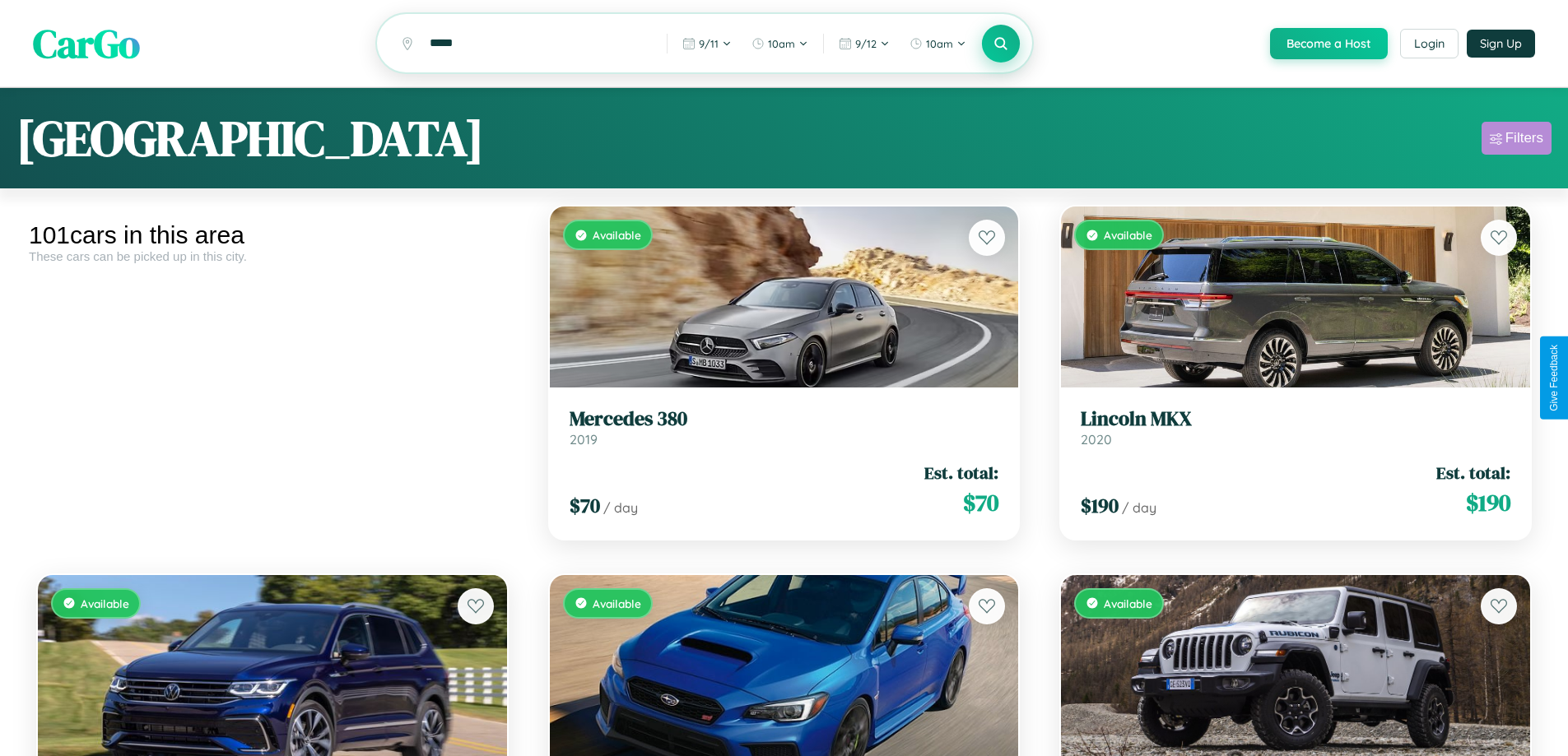
click at [1516, 141] on div "Filters" at bounding box center [1525, 138] width 38 height 16
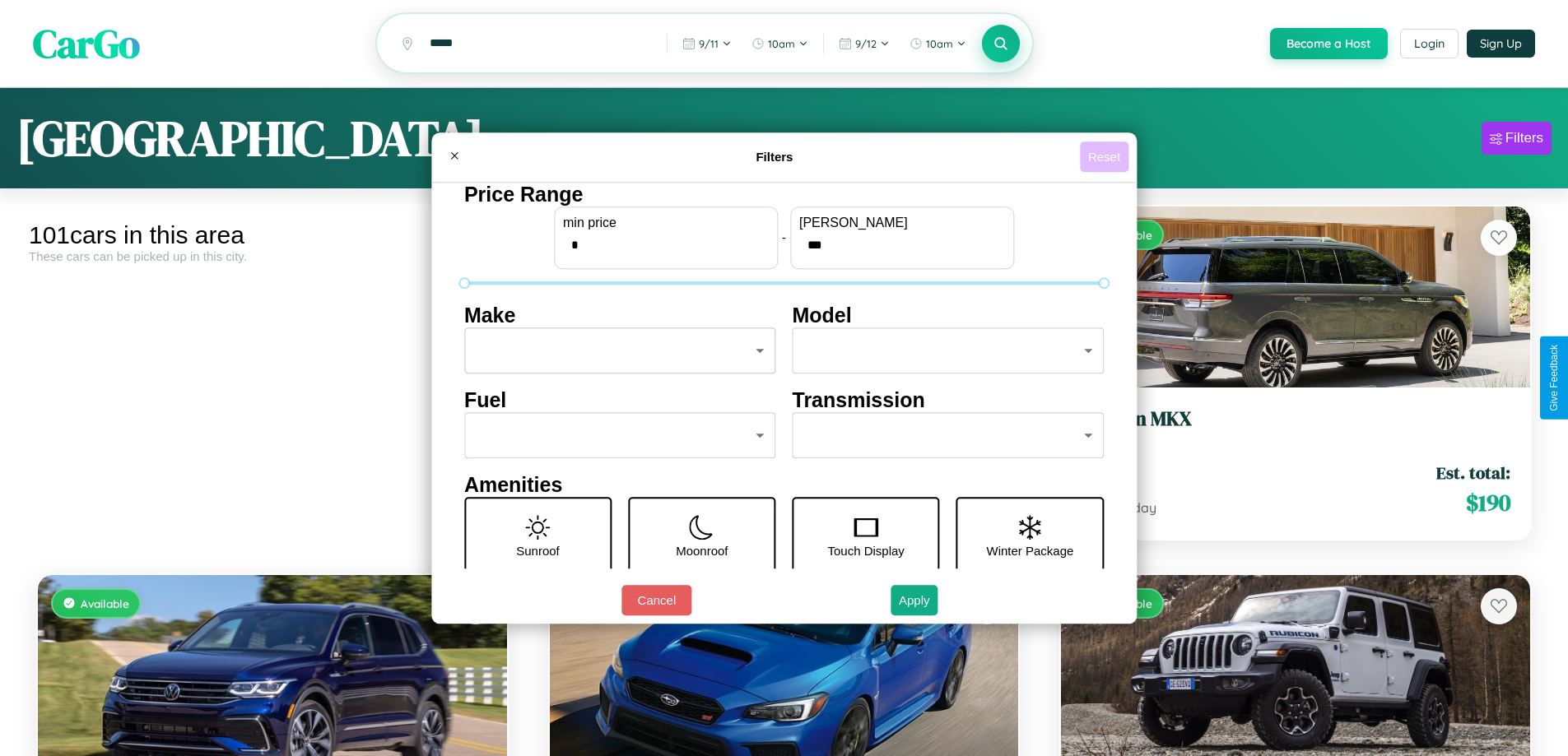
click at [1106, 157] on button "Reset" at bounding box center [1104, 157] width 48 height 30
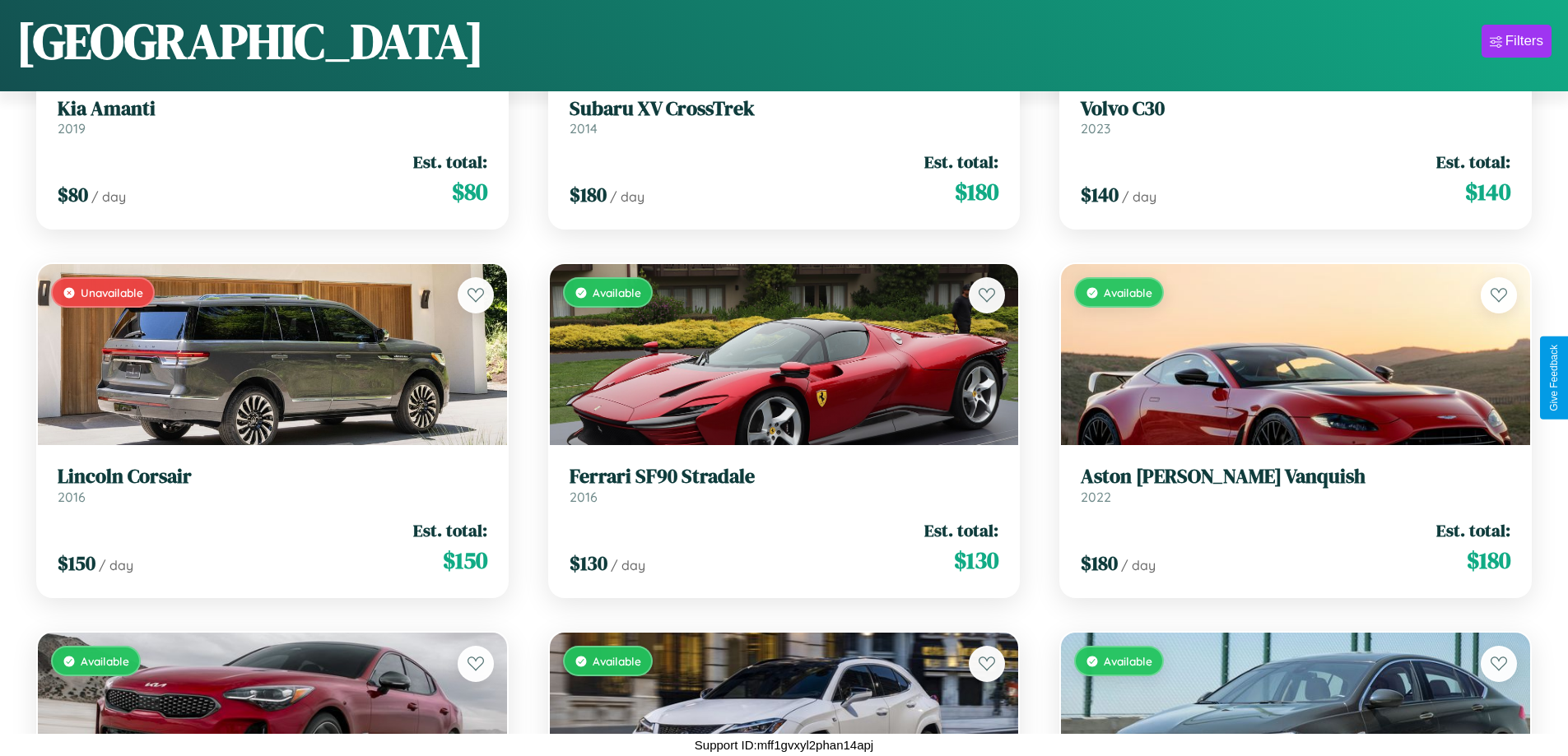
scroll to position [968, 0]
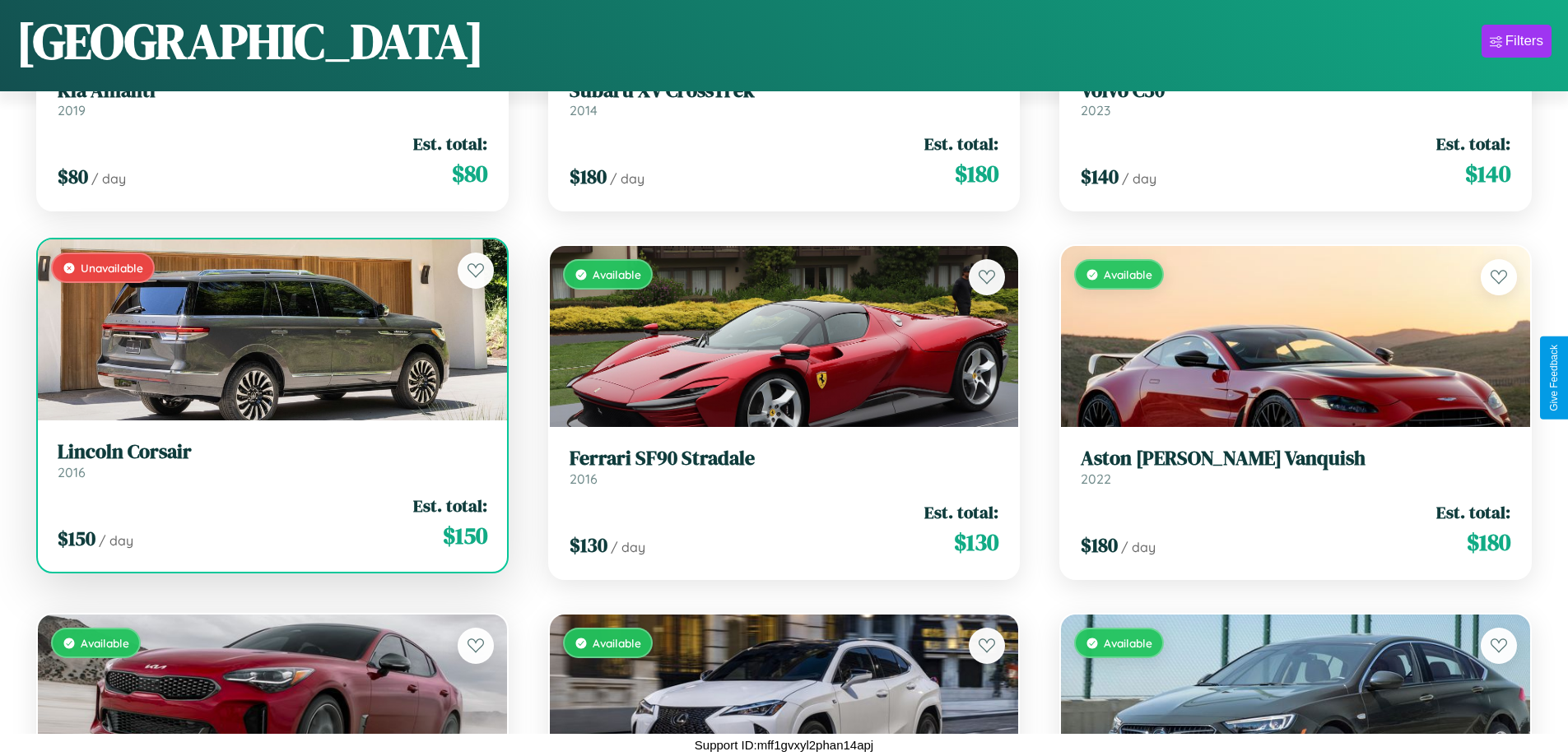
click at [270, 461] on h3 "Lincoln Corsair" at bounding box center [272, 451] width 430 height 24
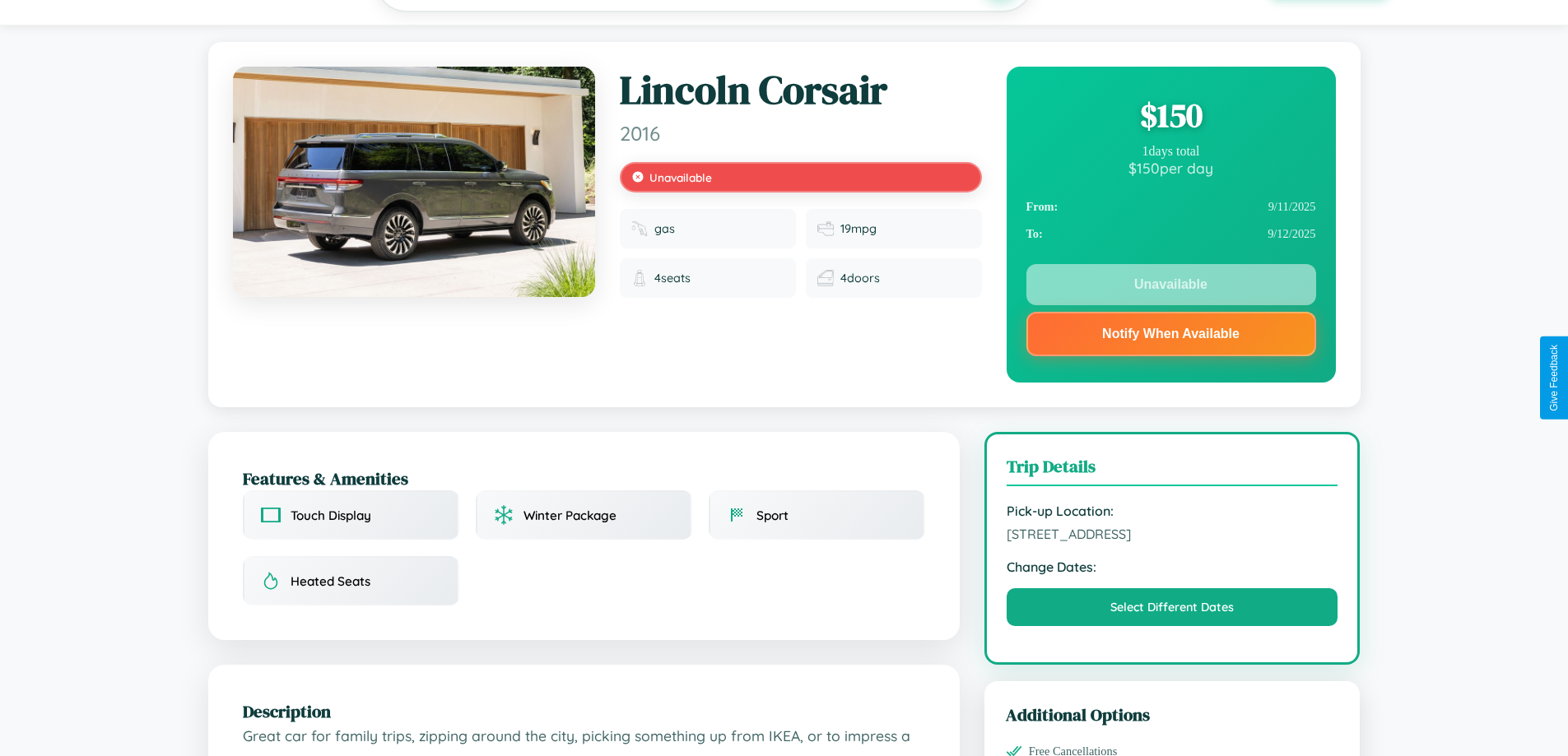
scroll to position [221, 0]
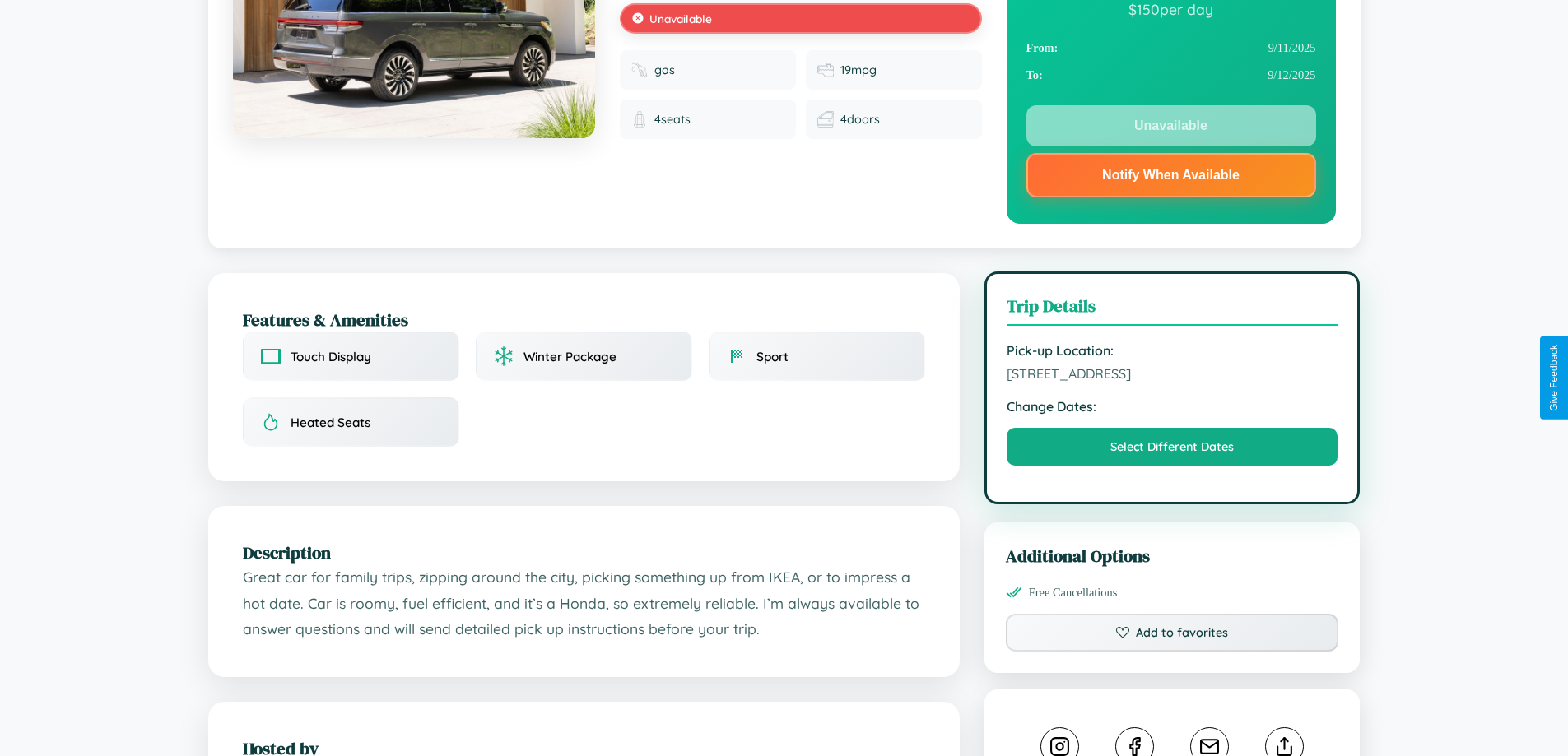
click at [1172, 376] on span "[STREET_ADDRESS]" at bounding box center [1172, 373] width 331 height 16
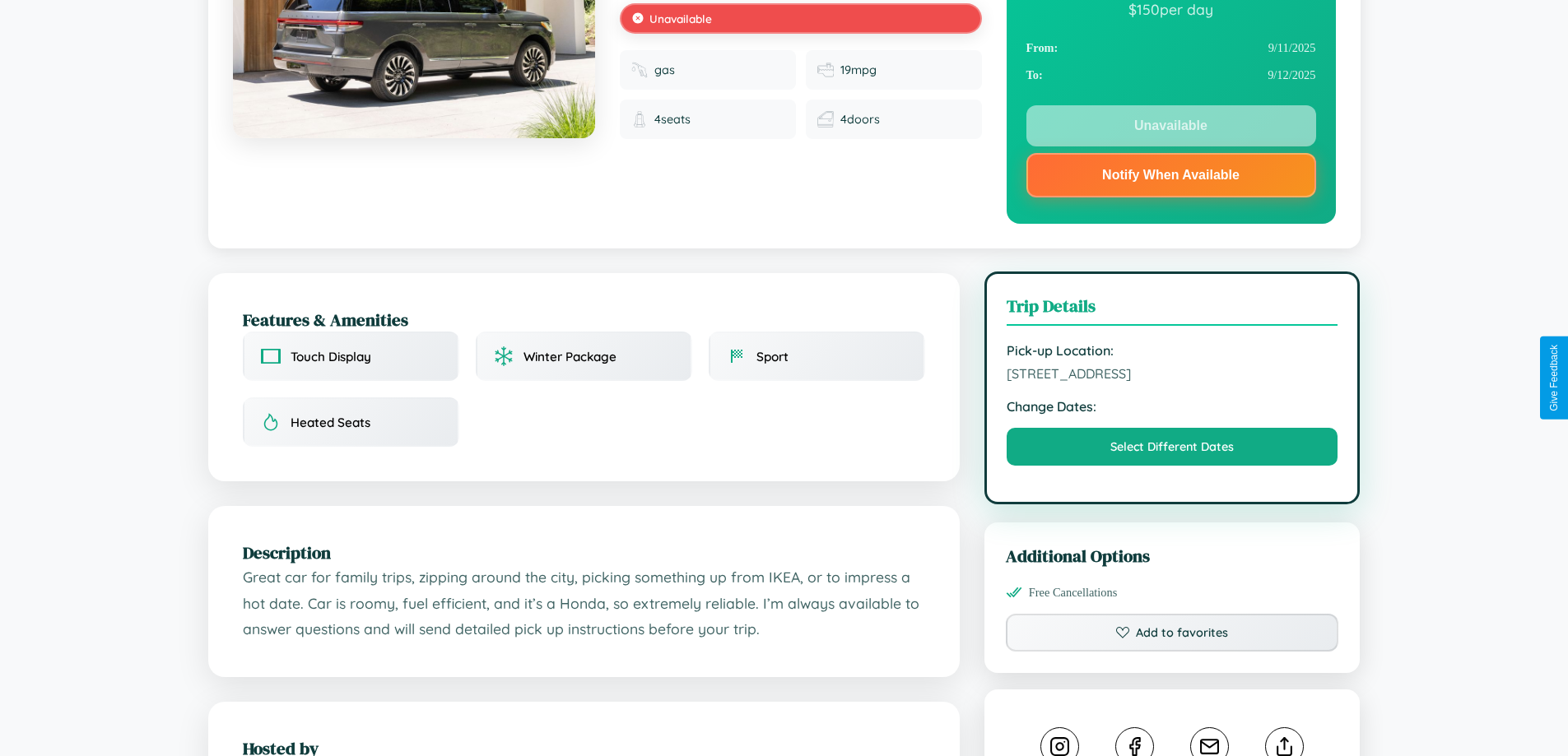
click at [1172, 376] on span "[STREET_ADDRESS]" at bounding box center [1172, 373] width 331 height 16
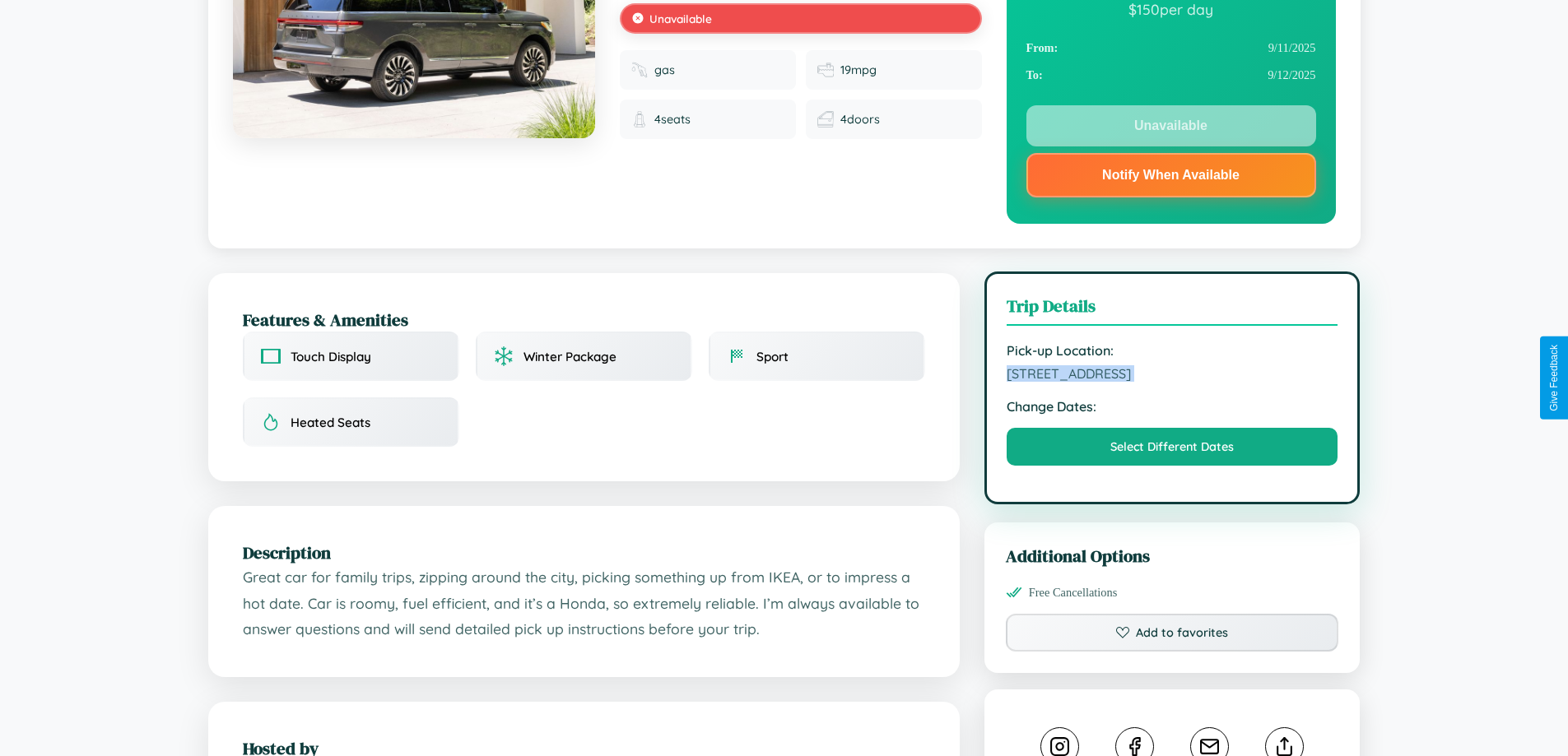
click at [1172, 376] on span "[STREET_ADDRESS]" at bounding box center [1172, 373] width 331 height 16
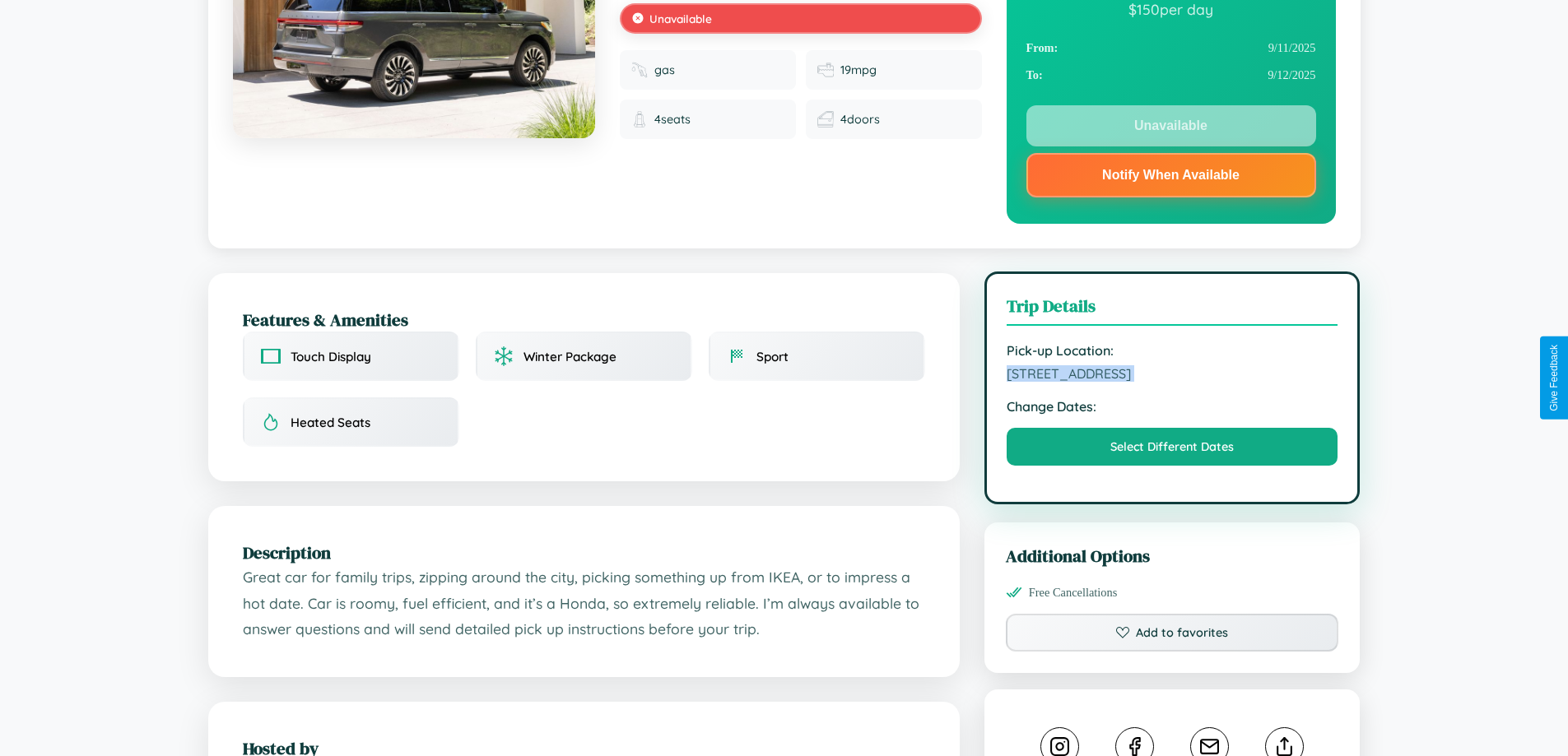
click at [1172, 376] on span "[STREET_ADDRESS]" at bounding box center [1172, 373] width 331 height 16
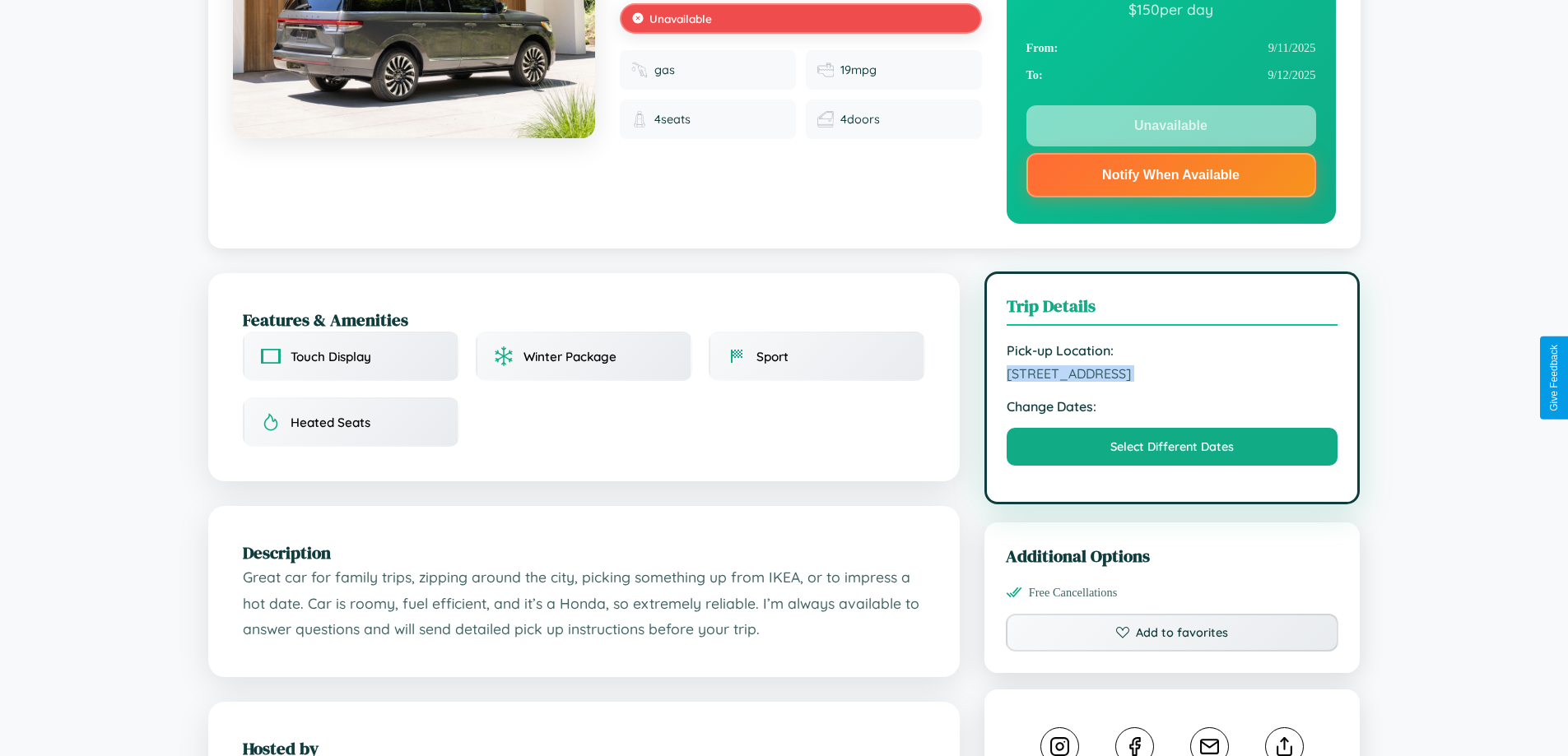
click at [1172, 376] on span "[STREET_ADDRESS]" at bounding box center [1172, 373] width 331 height 16
